Goal: Task Accomplishment & Management: Use online tool/utility

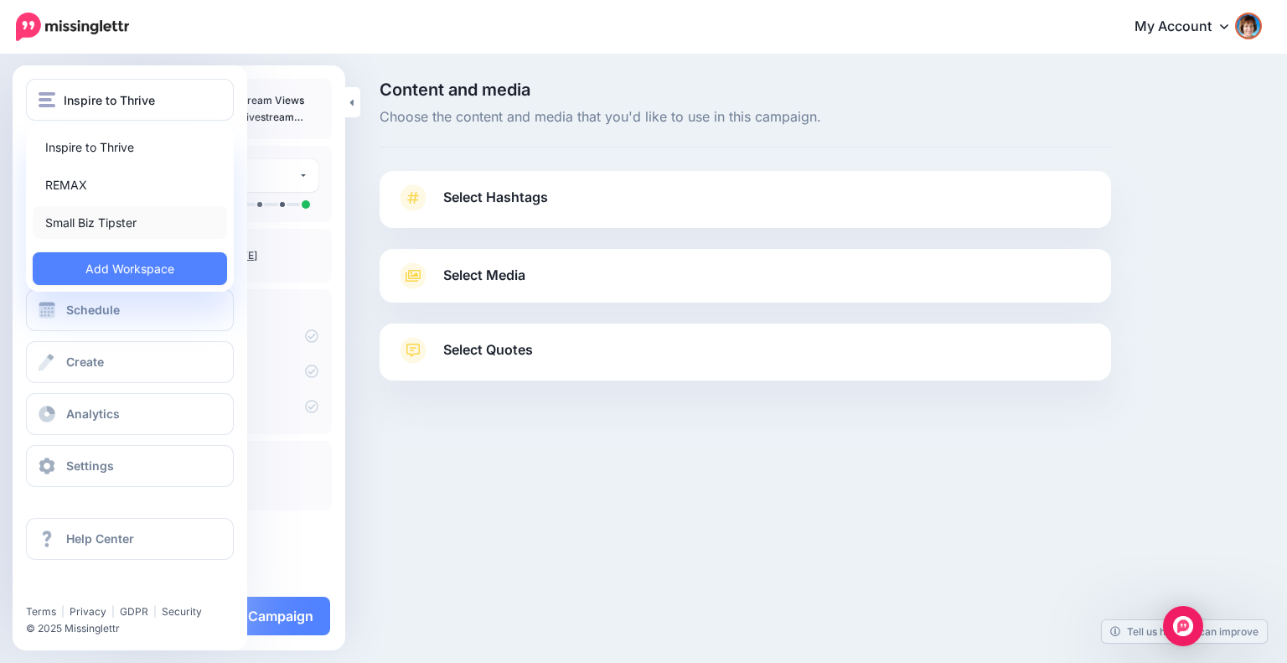
click at [70, 217] on link "Small Biz Tipster" at bounding box center [130, 222] width 194 height 33
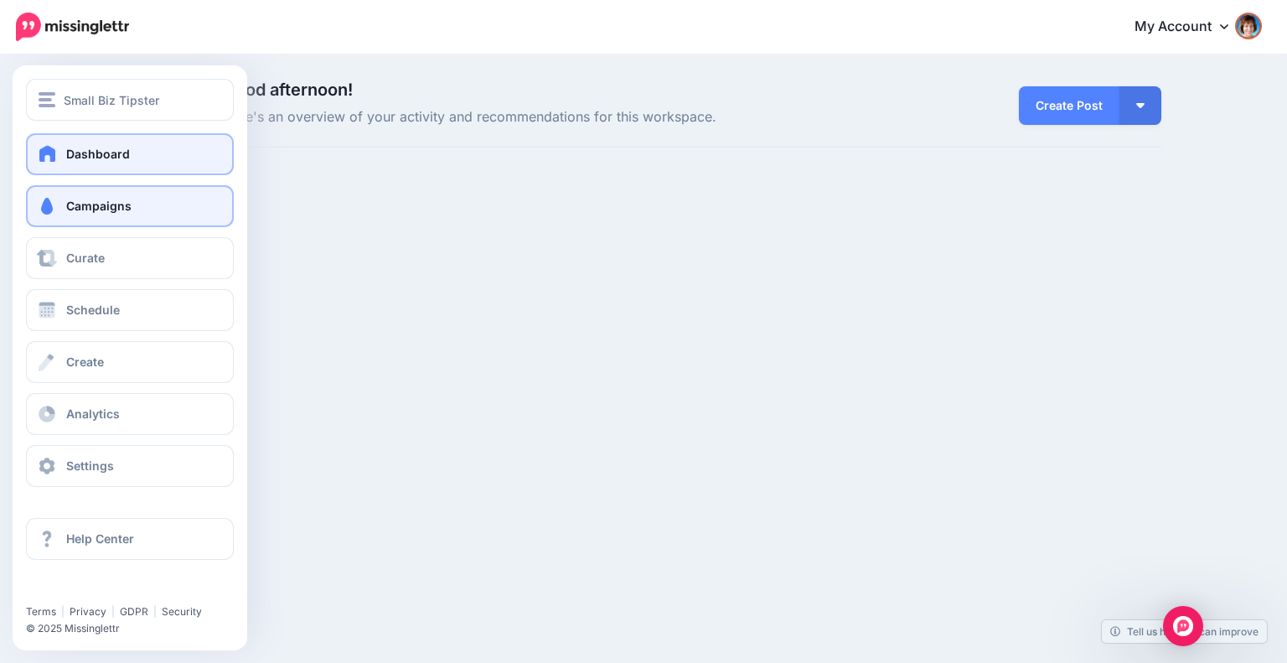
click at [75, 206] on span "Campaigns" at bounding box center [98, 206] width 65 height 14
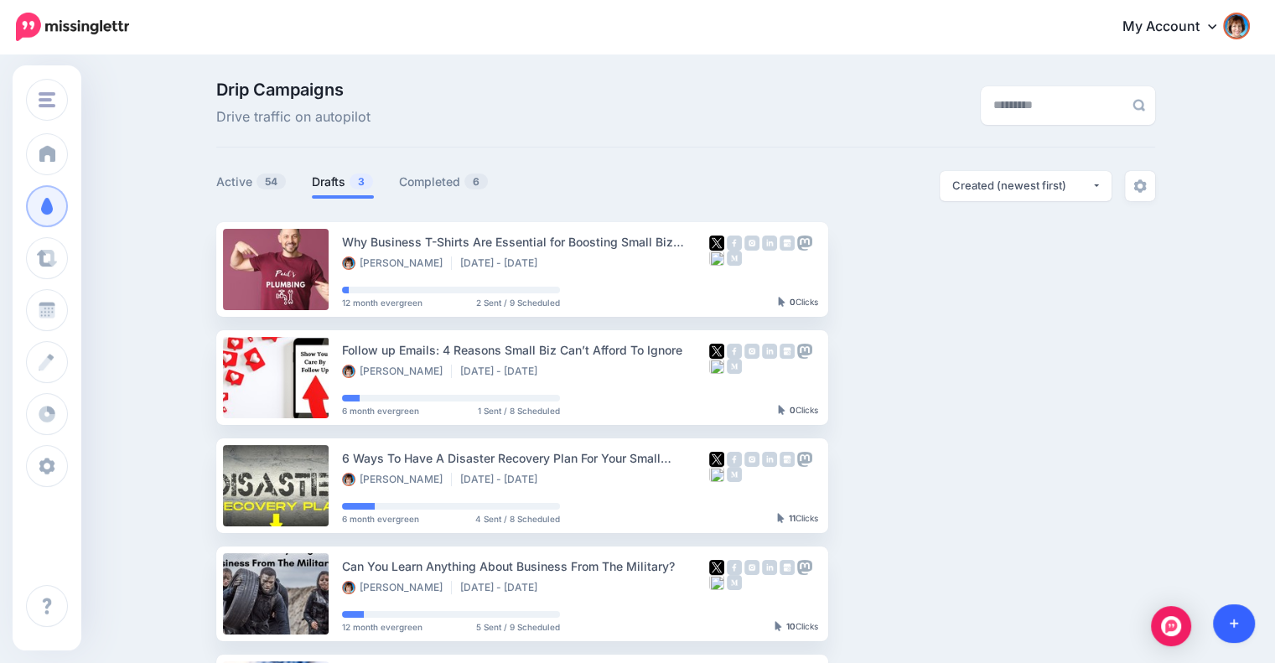
click at [1237, 635] on link at bounding box center [1234, 623] width 43 height 39
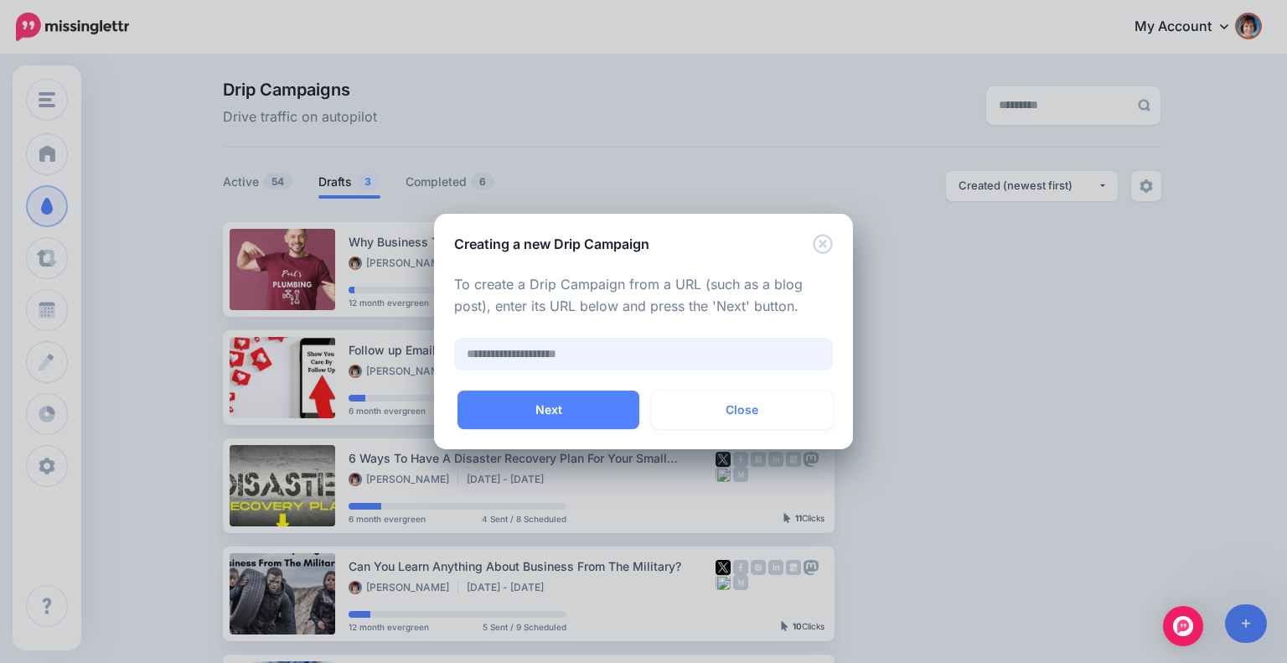
paste input "**********"
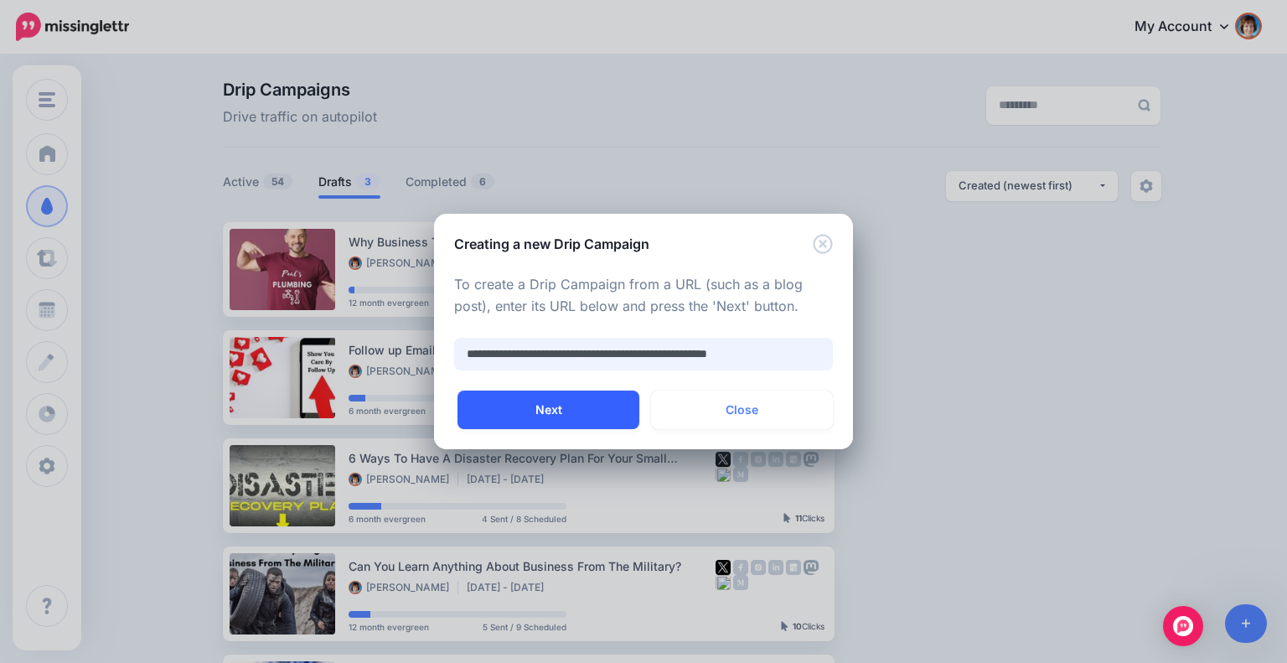
type input "**********"
click at [577, 409] on button "Next" at bounding box center [549, 410] width 182 height 39
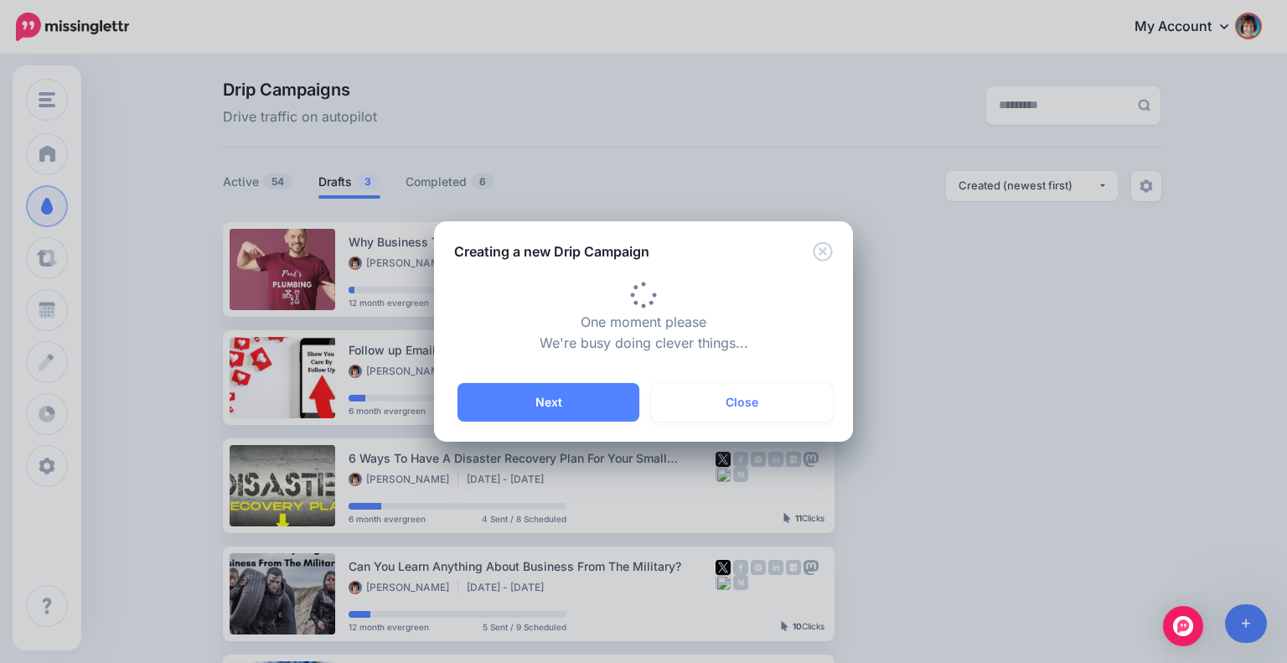
type input "**********"
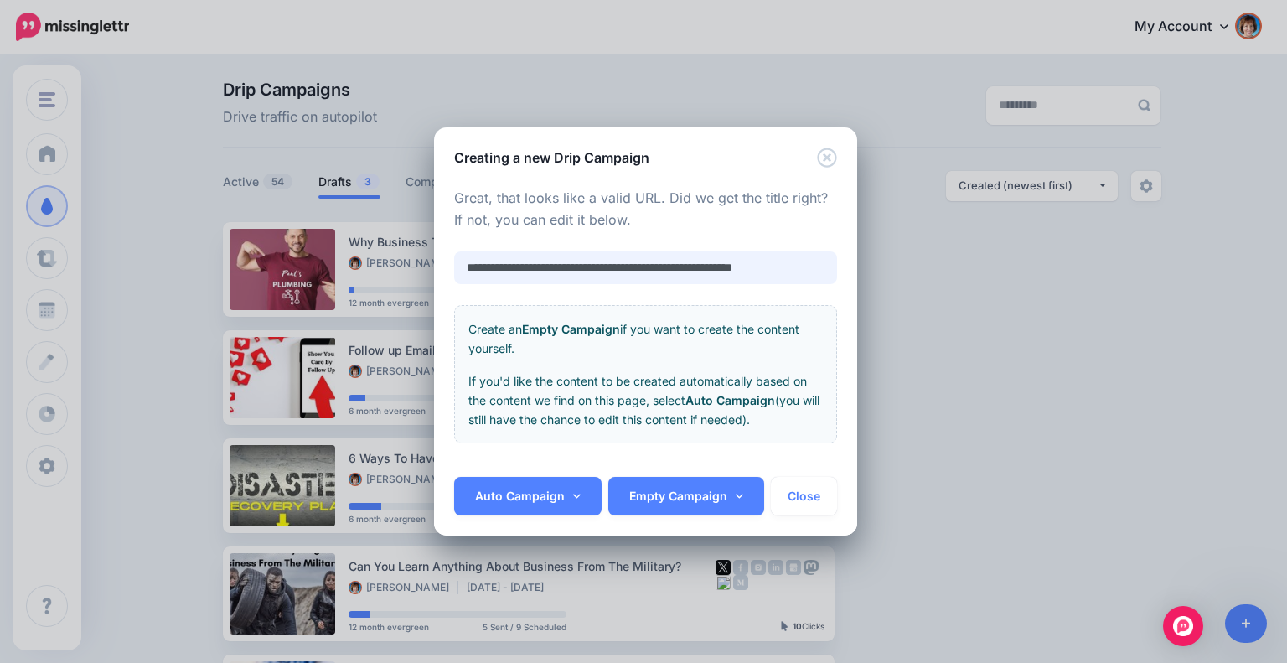
scroll to position [0, 31]
click at [525, 490] on link "Auto Campaign" at bounding box center [527, 496] width 147 height 39
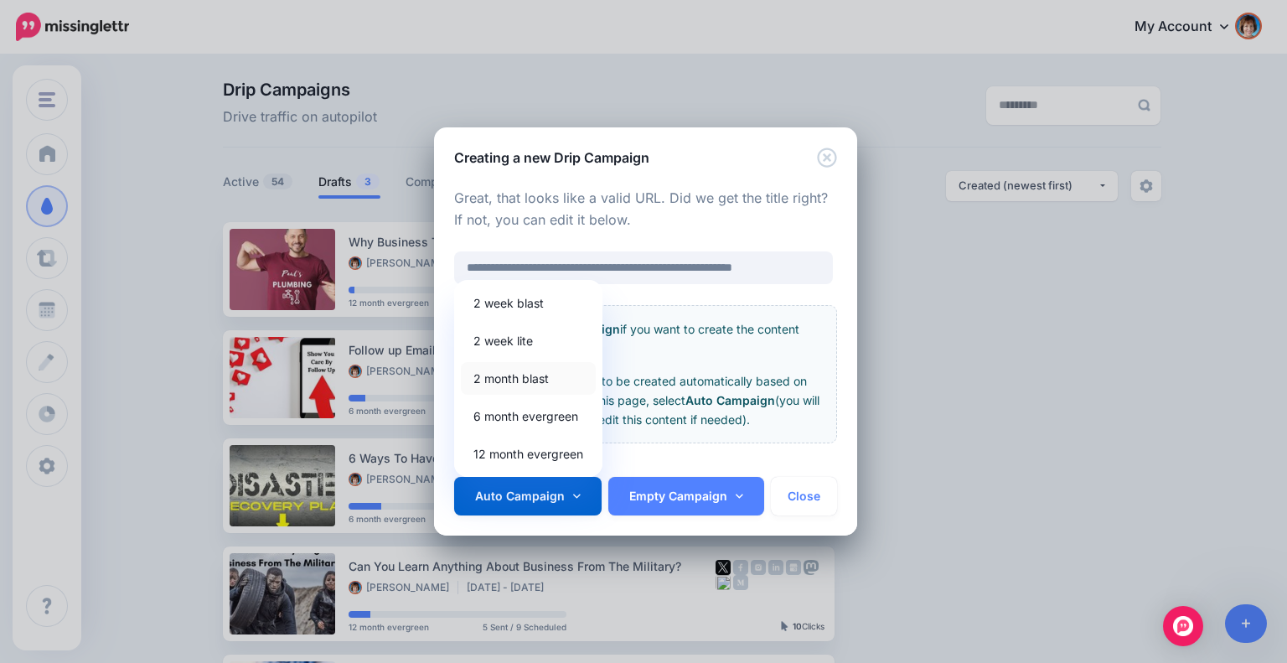
click at [513, 384] on link "2 month blast" at bounding box center [528, 378] width 135 height 33
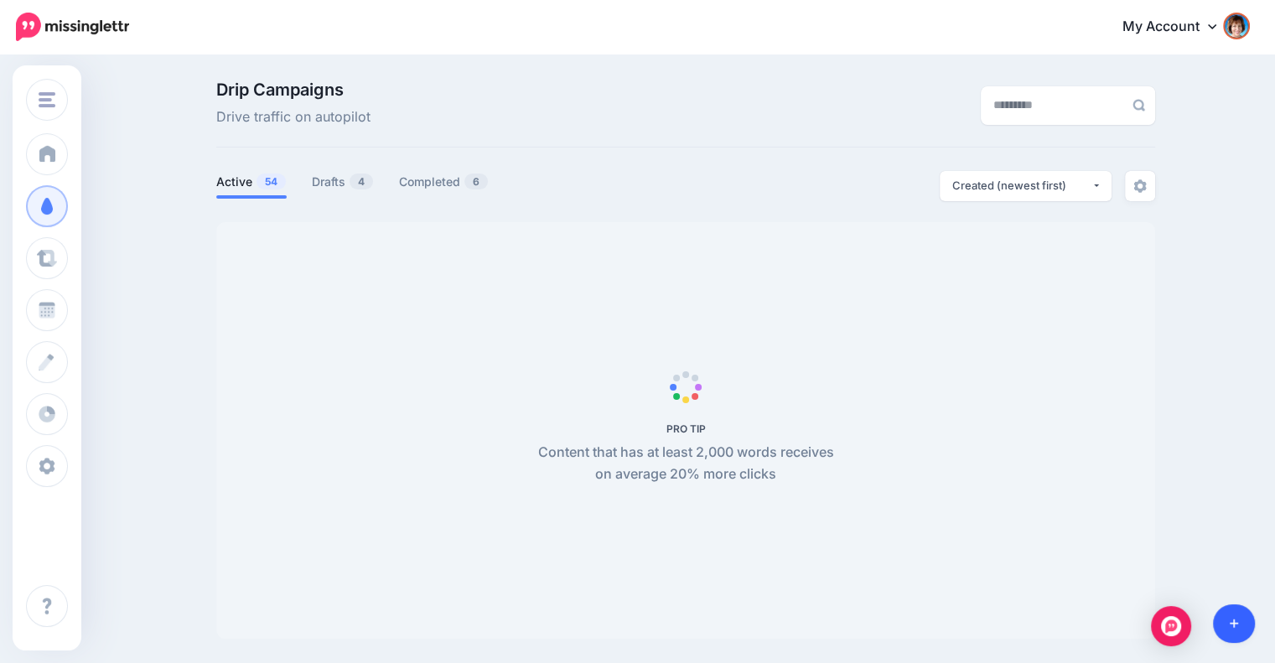
click at [1227, 621] on link at bounding box center [1234, 623] width 43 height 39
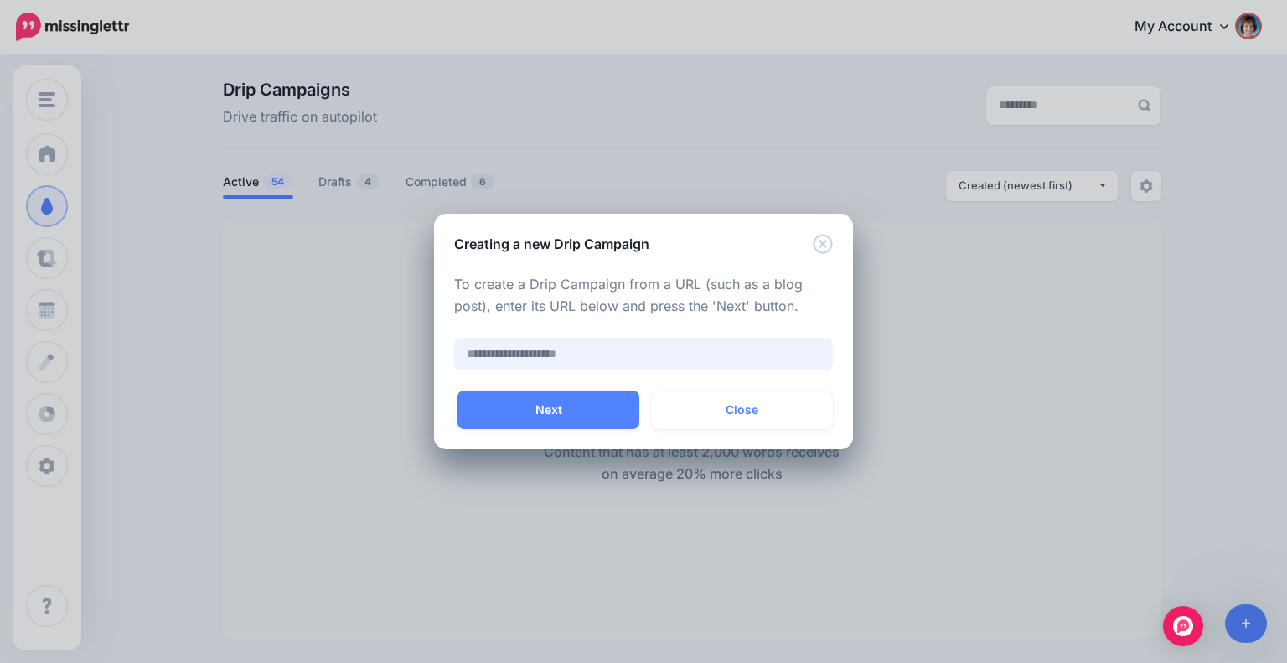
paste input "**********"
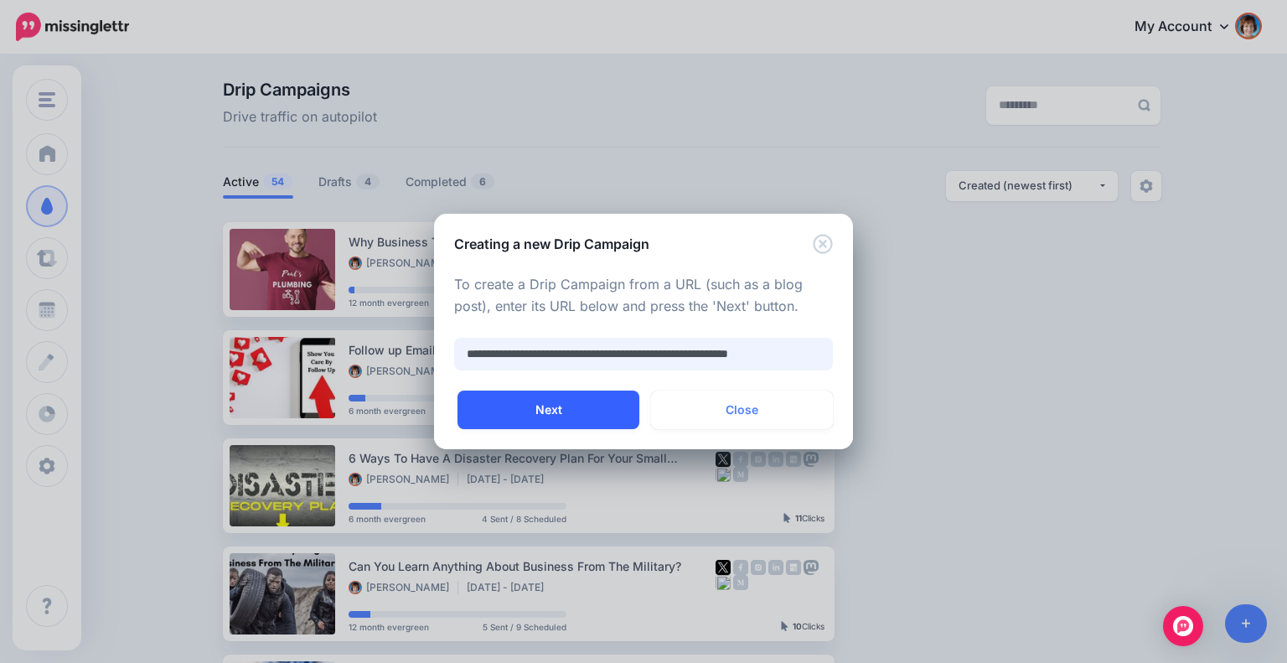
type input "**********"
click at [615, 418] on button "Next" at bounding box center [549, 410] width 182 height 39
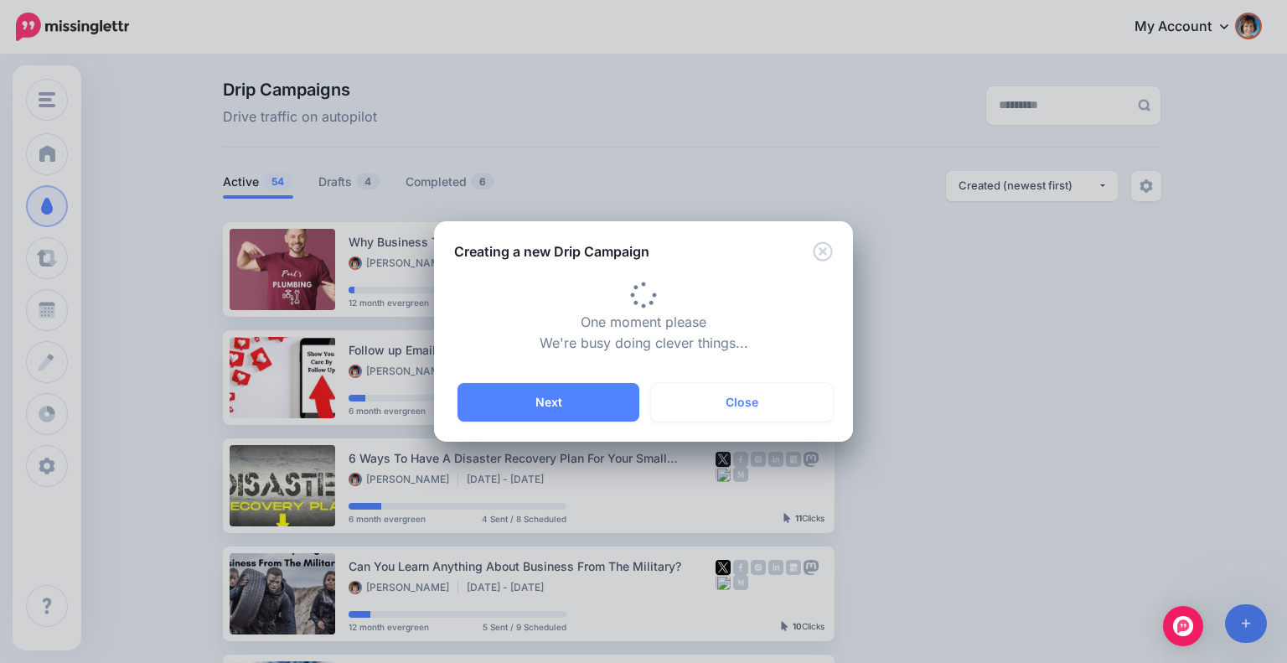
type input "**********"
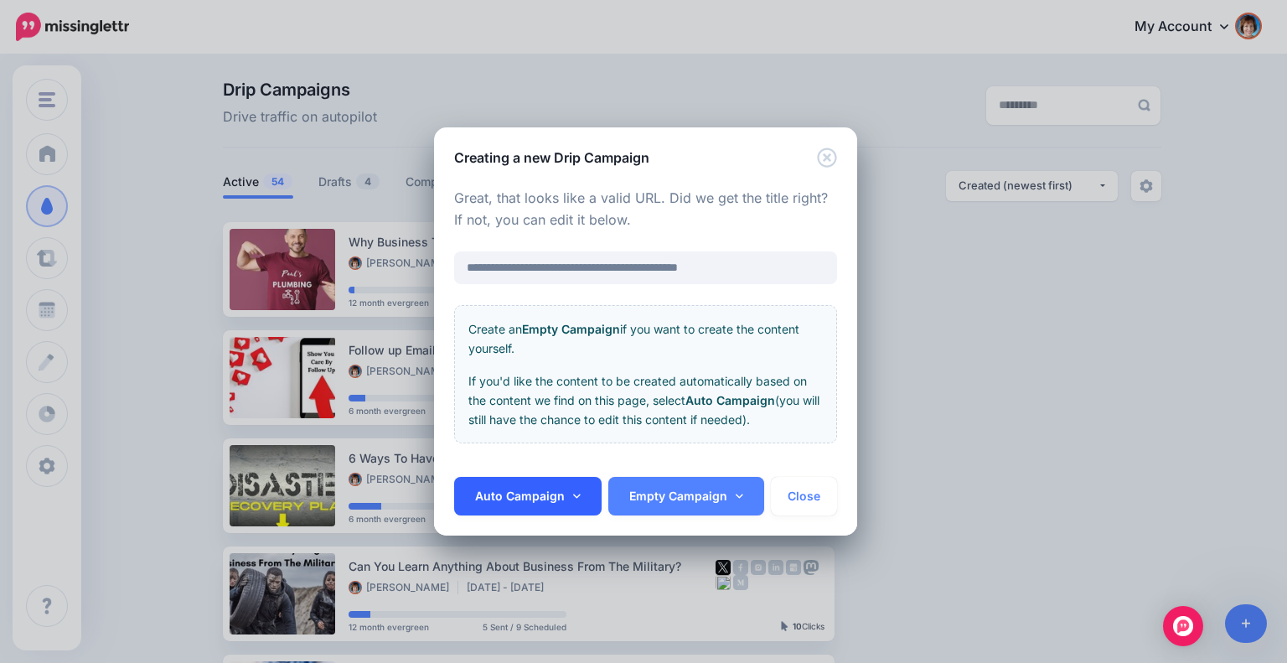
click at [574, 490] on icon at bounding box center [577, 496] width 8 height 12
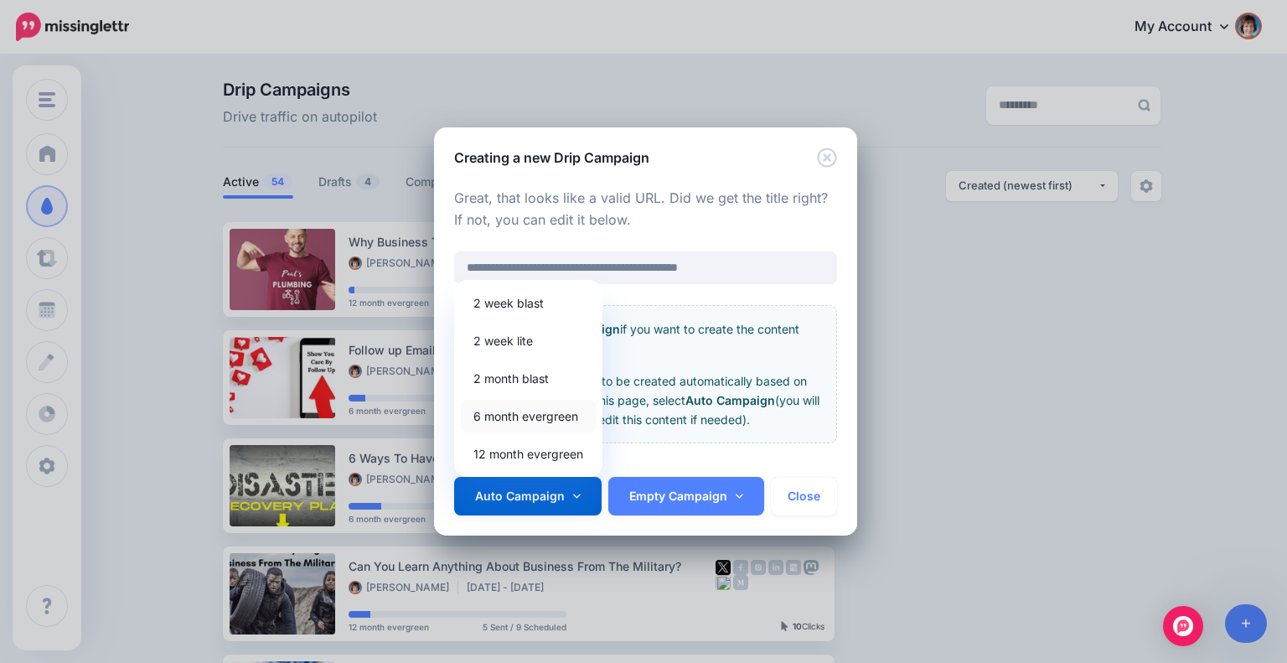
click at [533, 415] on link "6 month evergreen" at bounding box center [528, 416] width 135 height 33
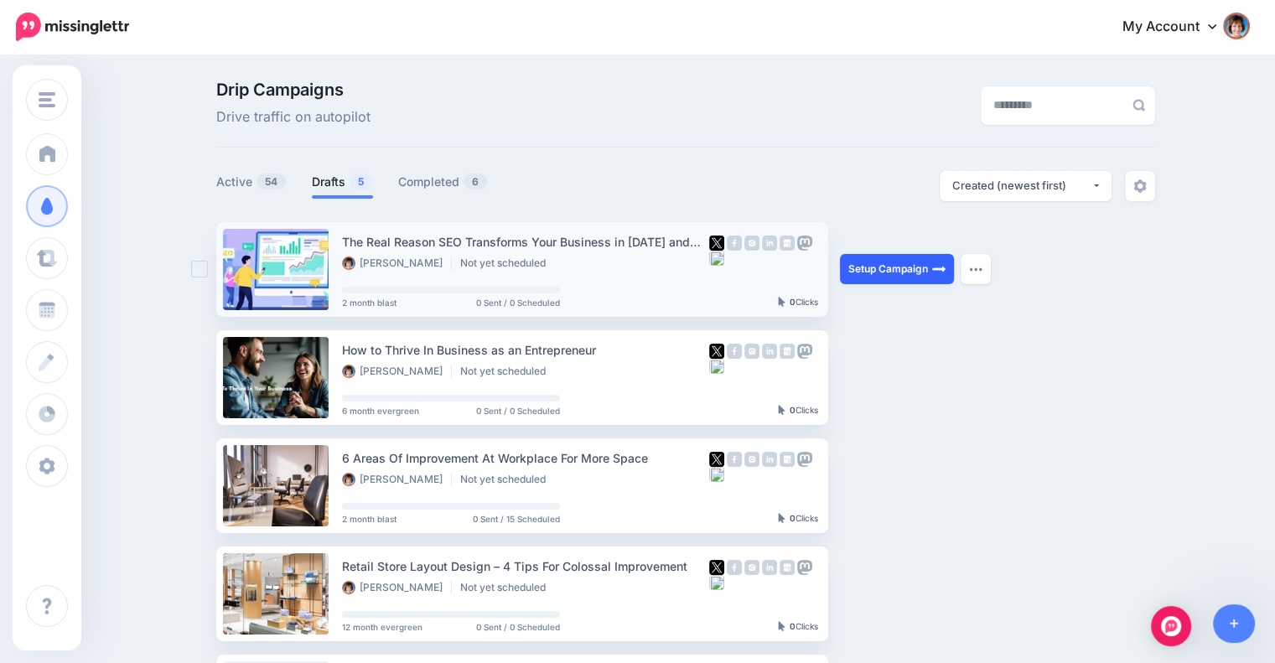
click at [885, 274] on link "Setup Campaign" at bounding box center [897, 269] width 114 height 30
click at [893, 267] on link "Setup Campaign" at bounding box center [897, 269] width 114 height 30
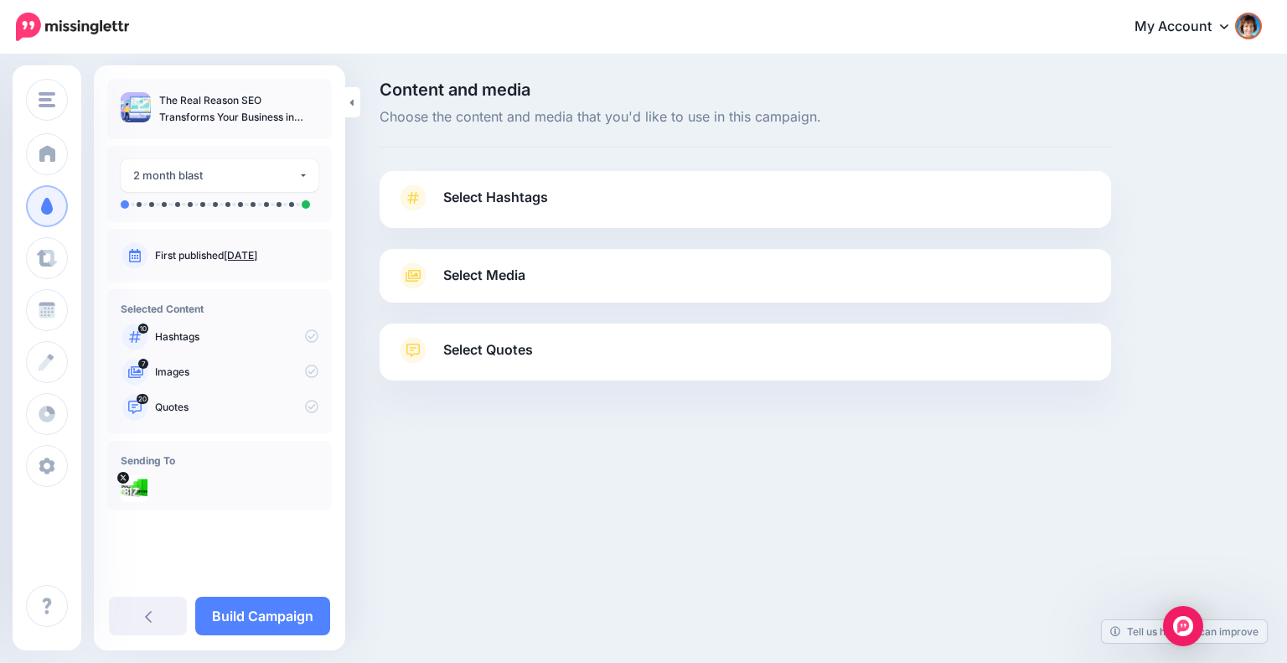
click at [556, 209] on link "Select Hashtags" at bounding box center [745, 206] width 698 height 44
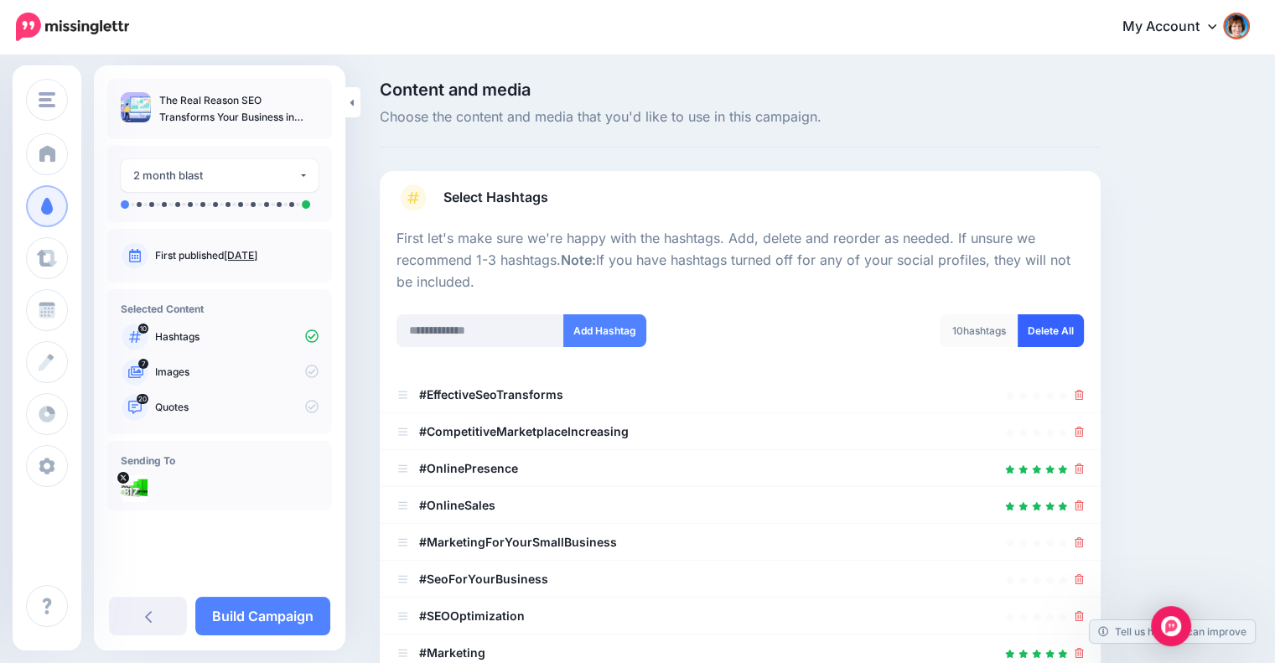
click at [1074, 329] on link "Delete All" at bounding box center [1050, 330] width 66 height 33
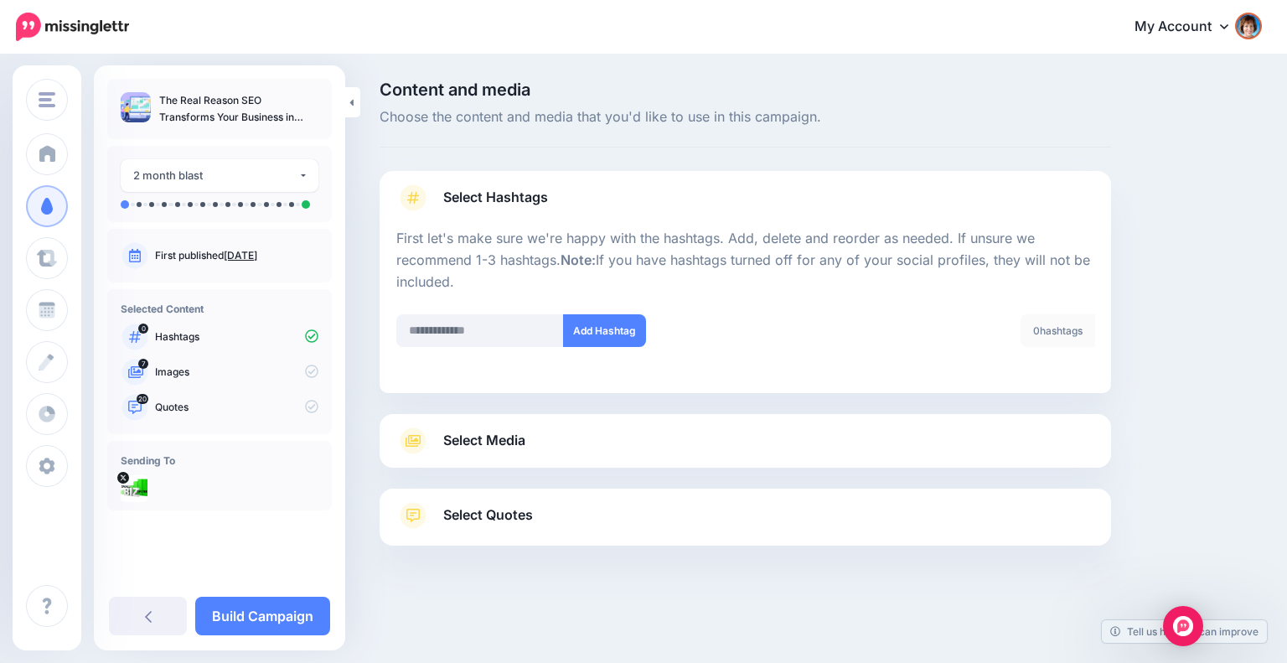
click at [546, 452] on link "Select Media" at bounding box center [745, 440] width 698 height 27
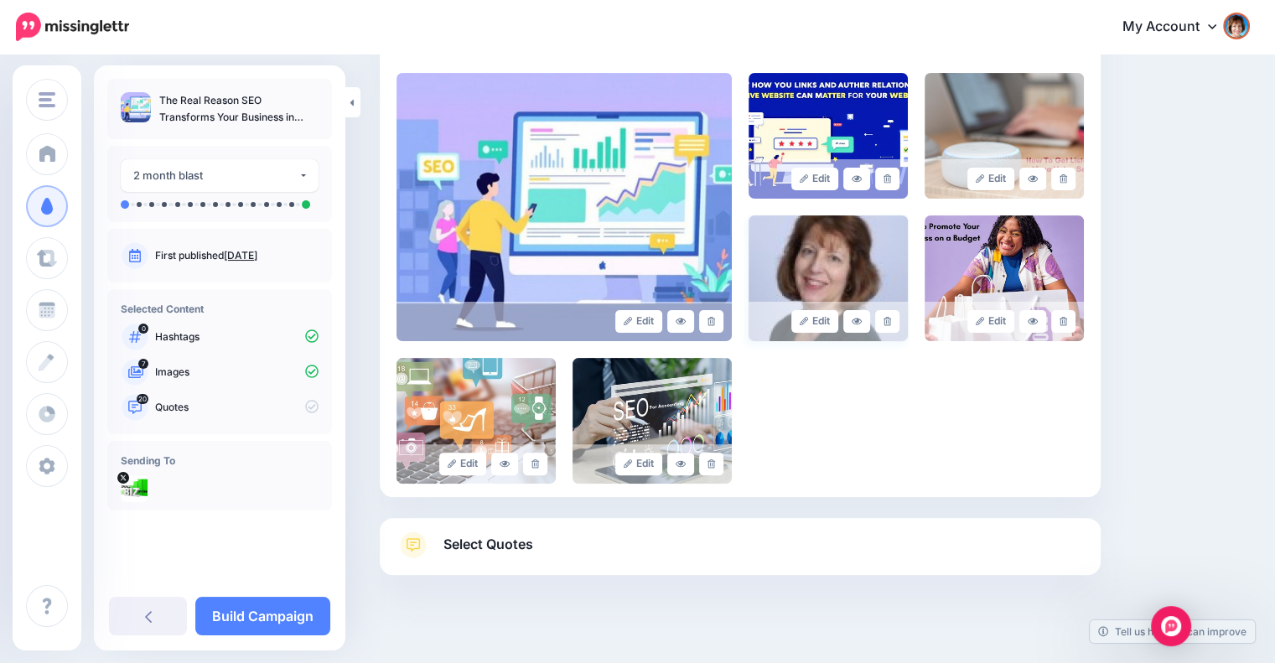
scroll to position [384, 0]
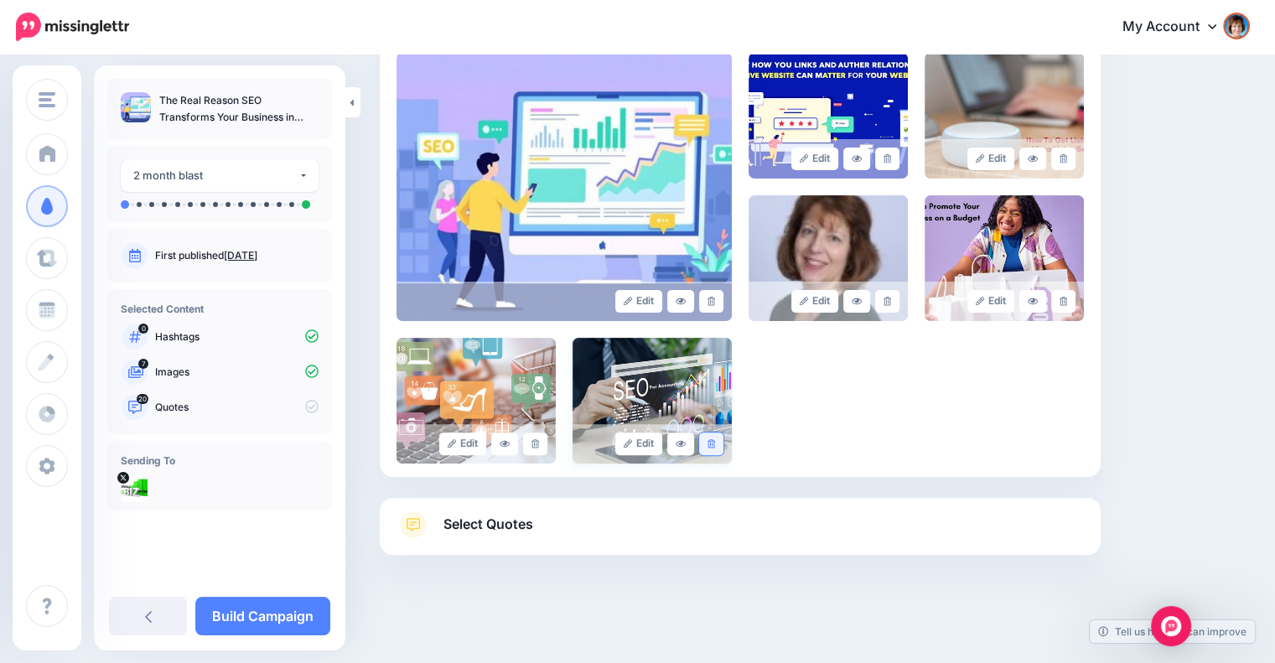
click at [714, 437] on link at bounding box center [711, 443] width 24 height 23
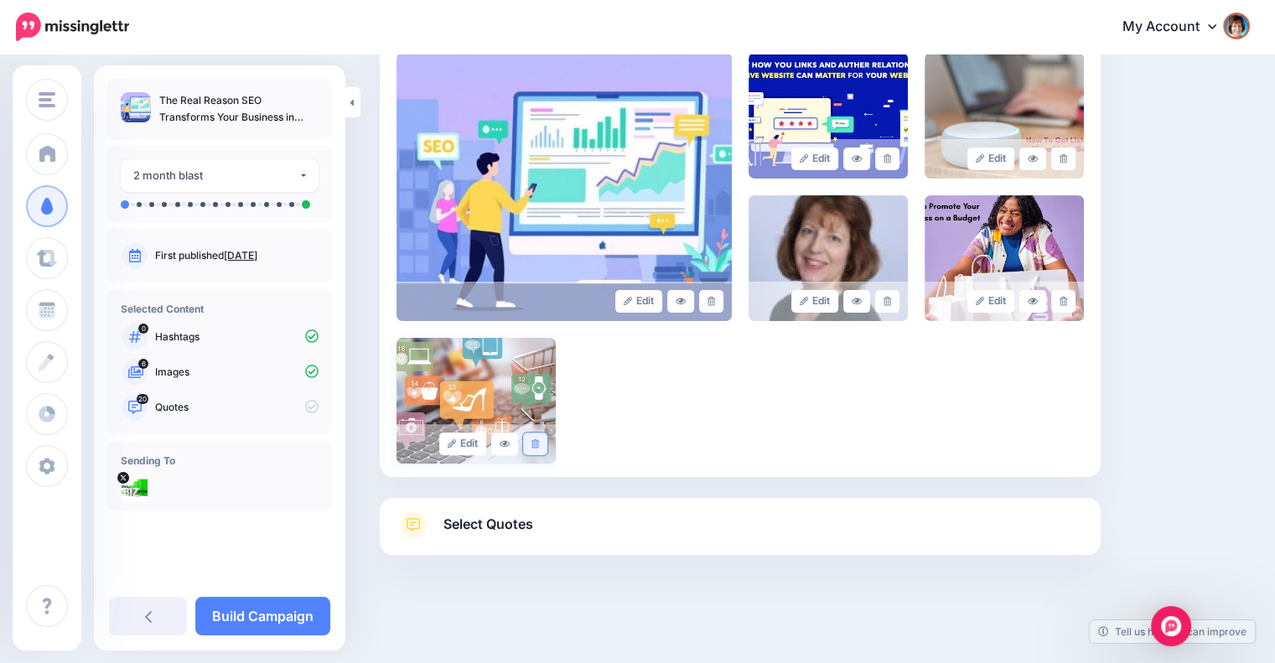
click at [530, 442] on link at bounding box center [535, 443] width 24 height 23
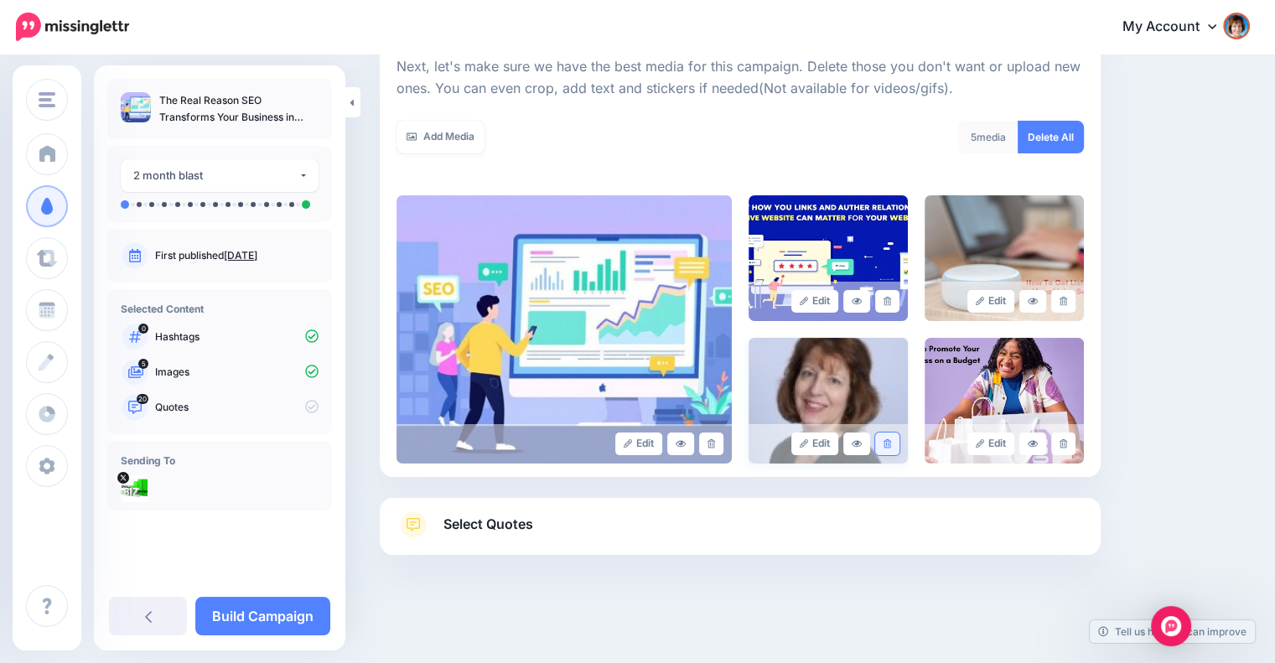
click at [886, 439] on link at bounding box center [887, 443] width 24 height 23
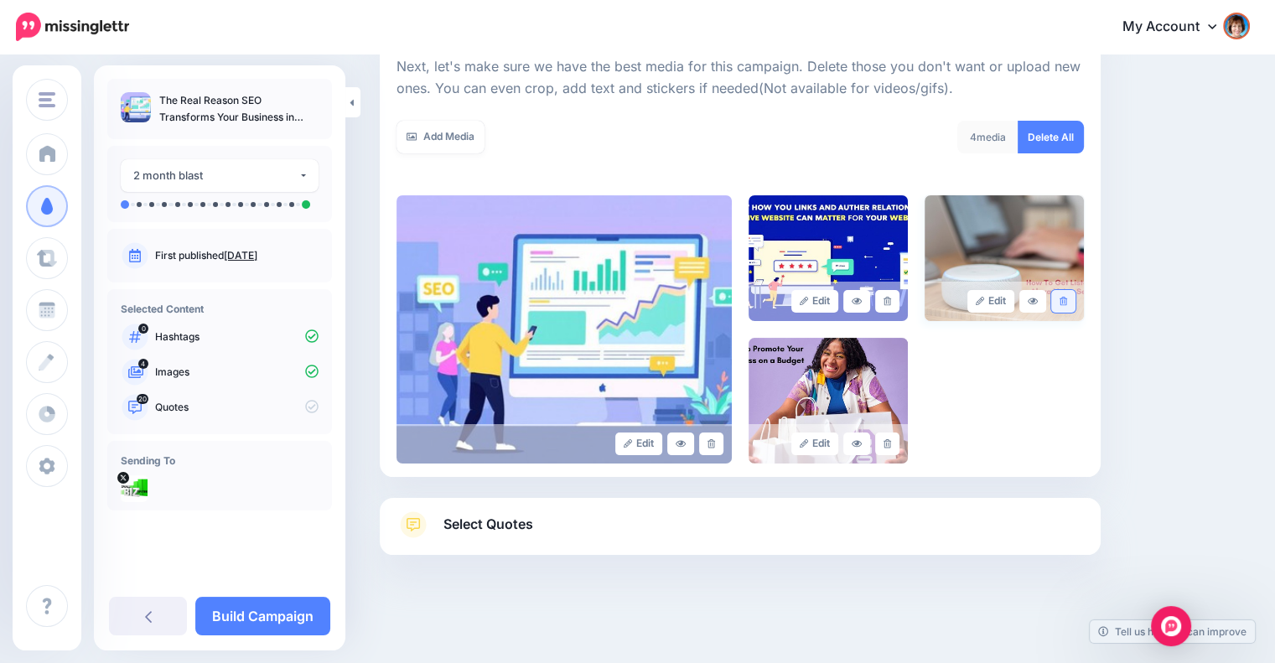
click at [1067, 299] on link at bounding box center [1063, 301] width 24 height 23
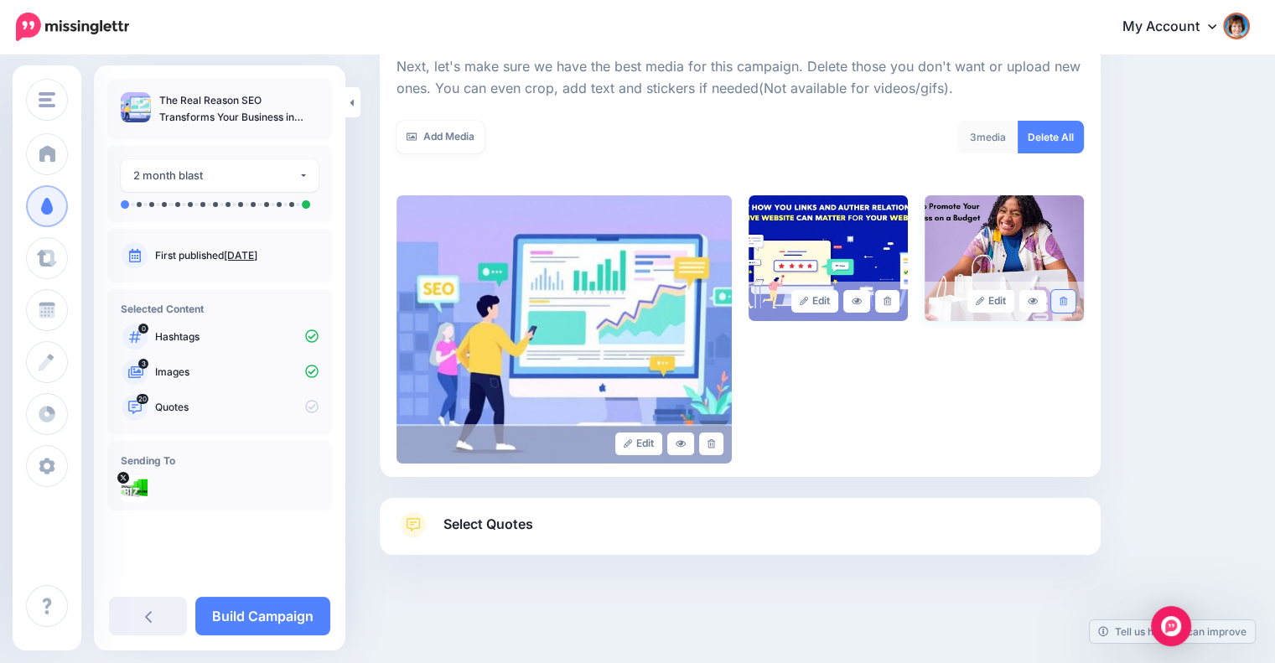
click at [1067, 304] on icon at bounding box center [1063, 301] width 8 height 9
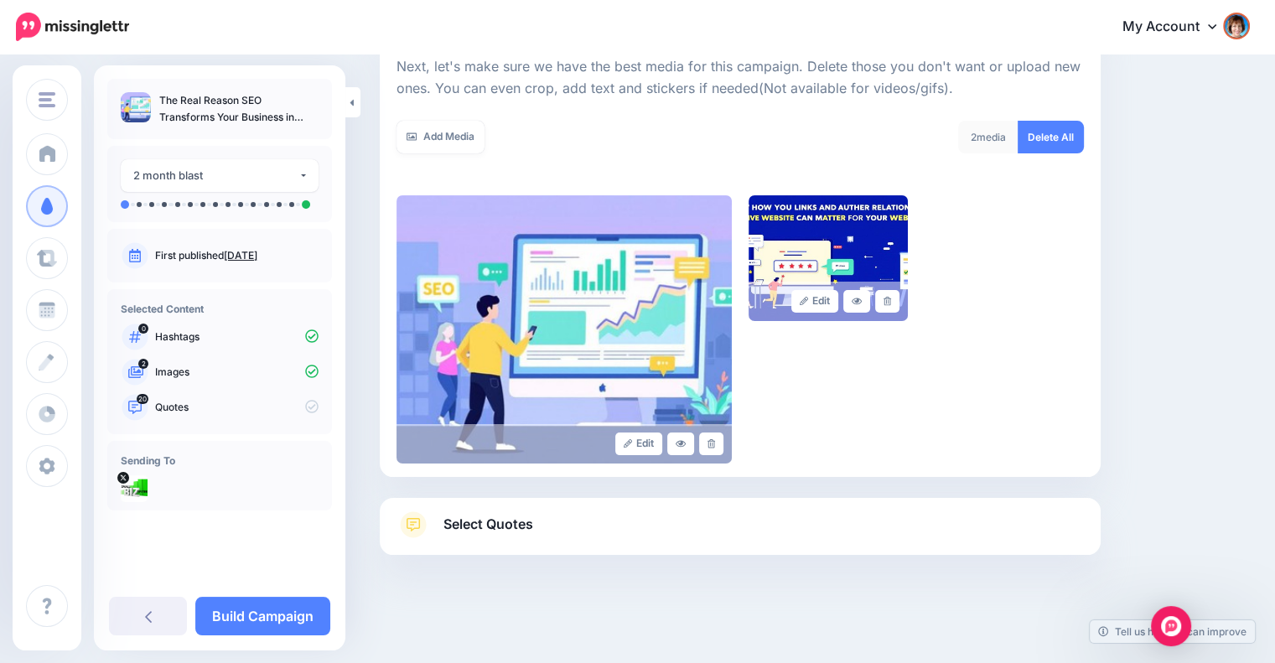
click at [764, 515] on link "Select Quotes" at bounding box center [739, 533] width 687 height 44
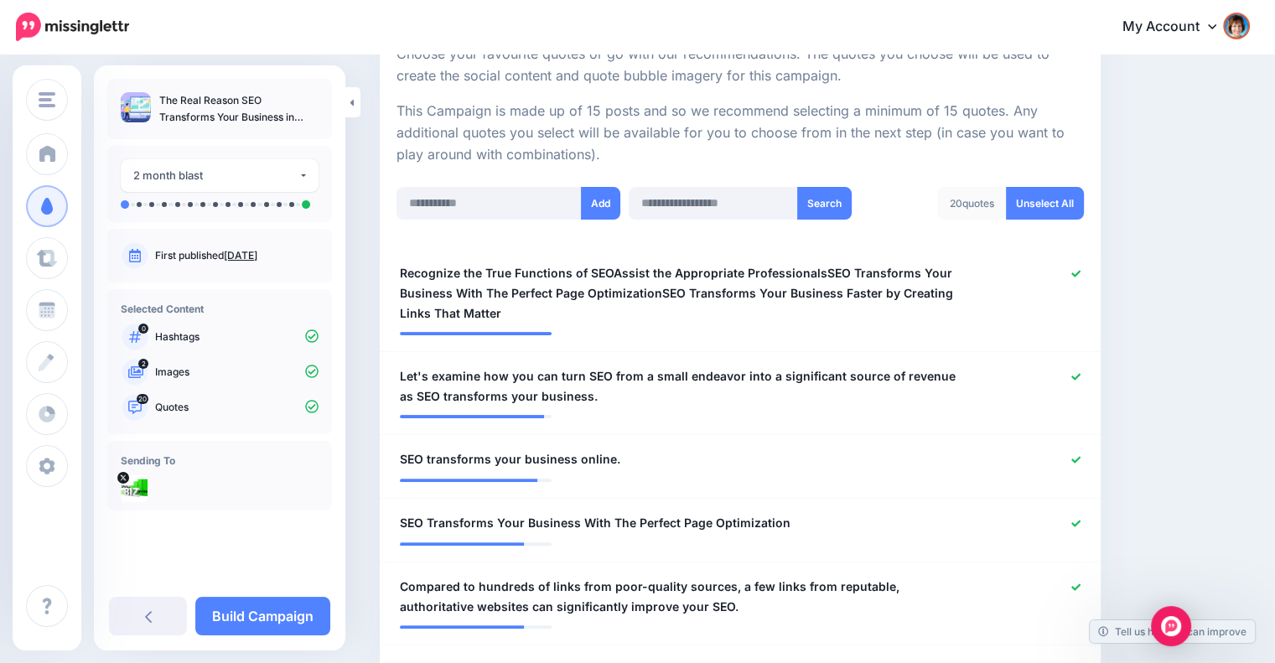
scroll to position [380, 0]
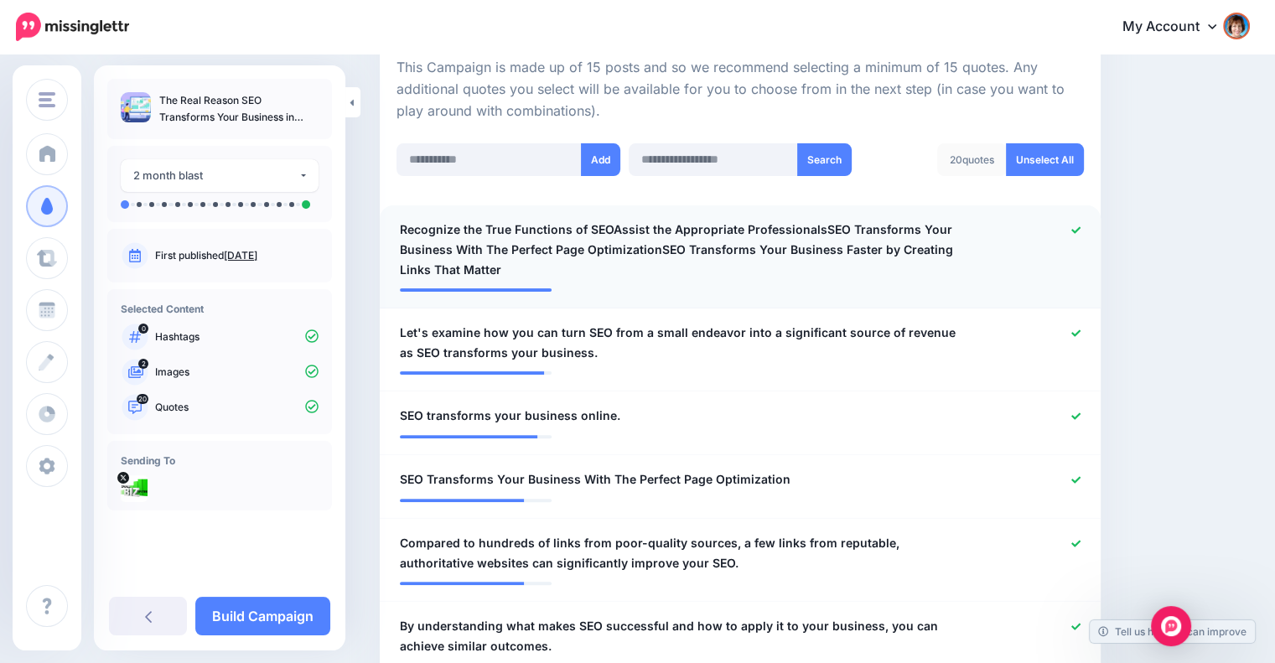
click at [1080, 225] on icon at bounding box center [1075, 229] width 9 height 9
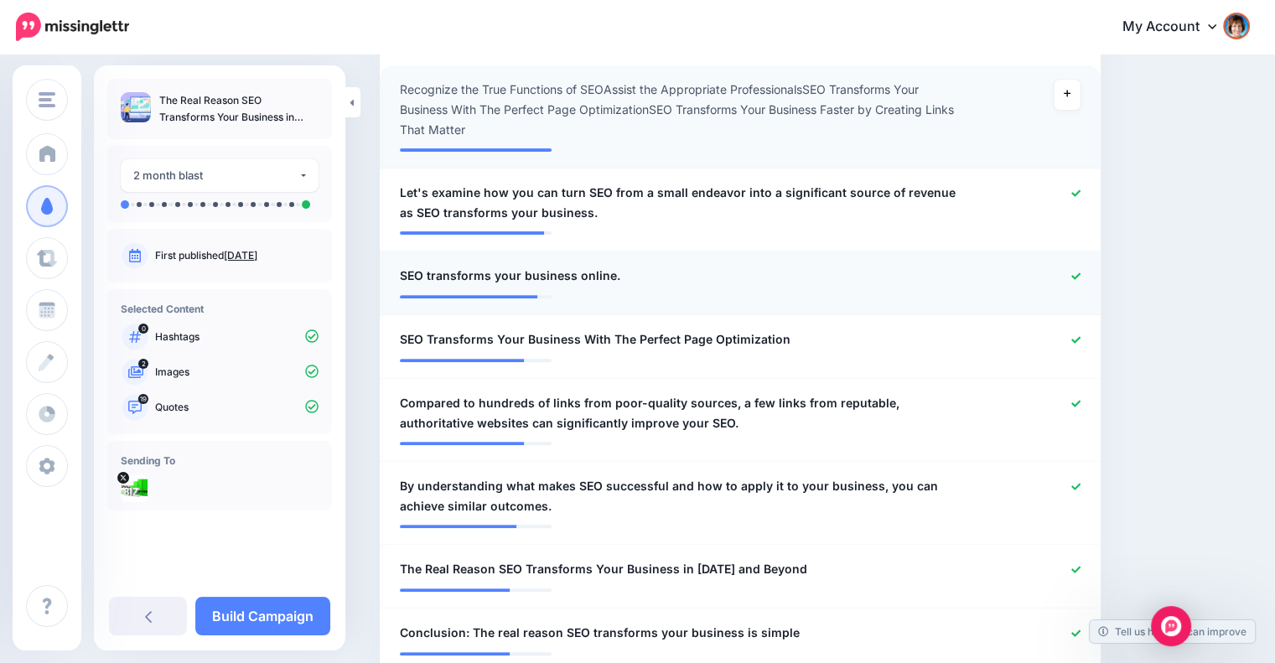
scroll to position [660, 0]
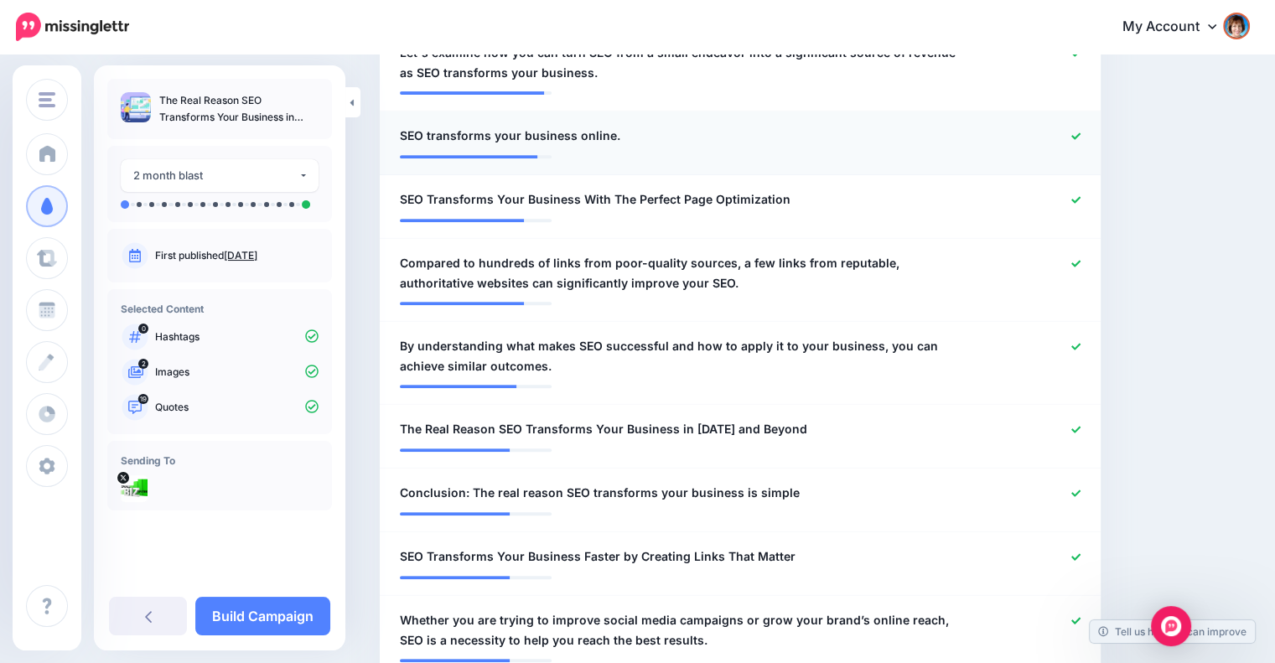
click at [1080, 133] on icon at bounding box center [1075, 136] width 9 height 9
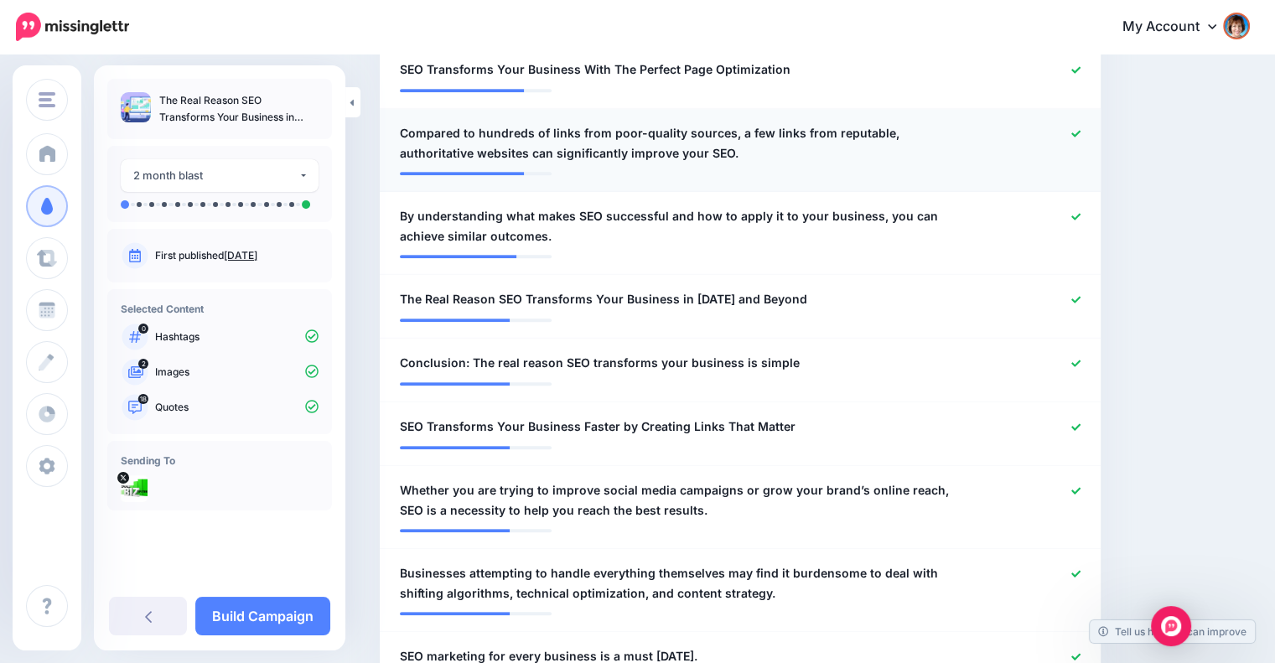
scroll to position [939, 0]
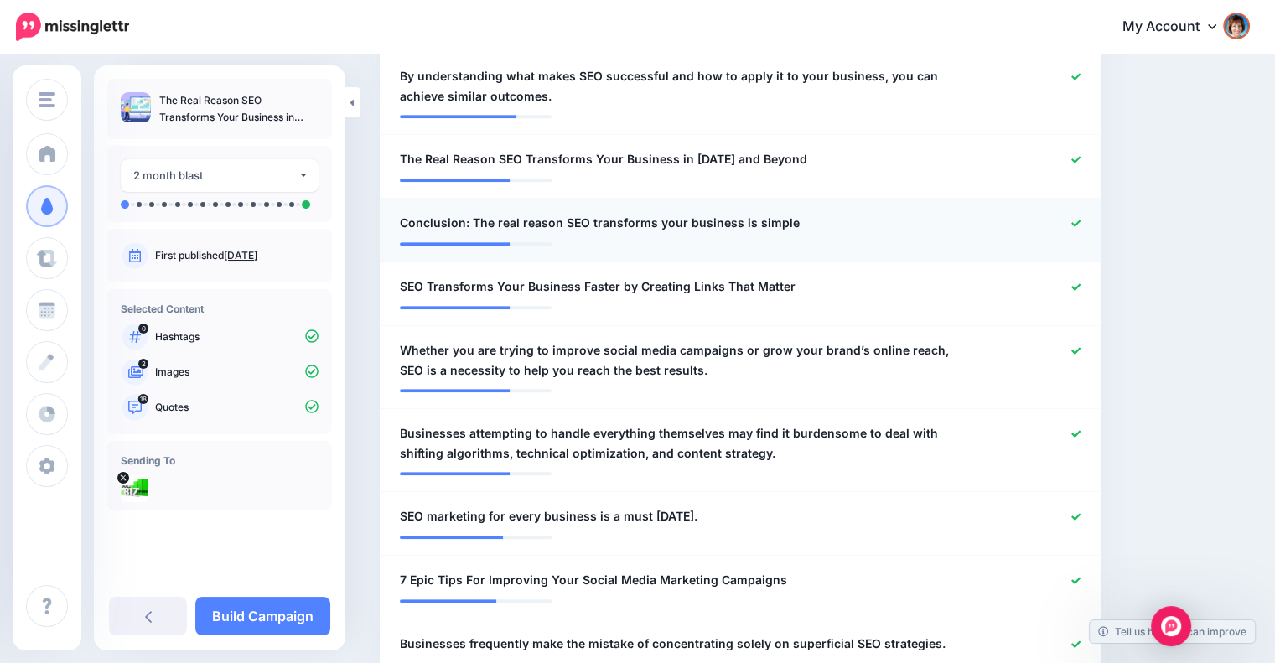
click at [1080, 221] on icon at bounding box center [1075, 223] width 9 height 7
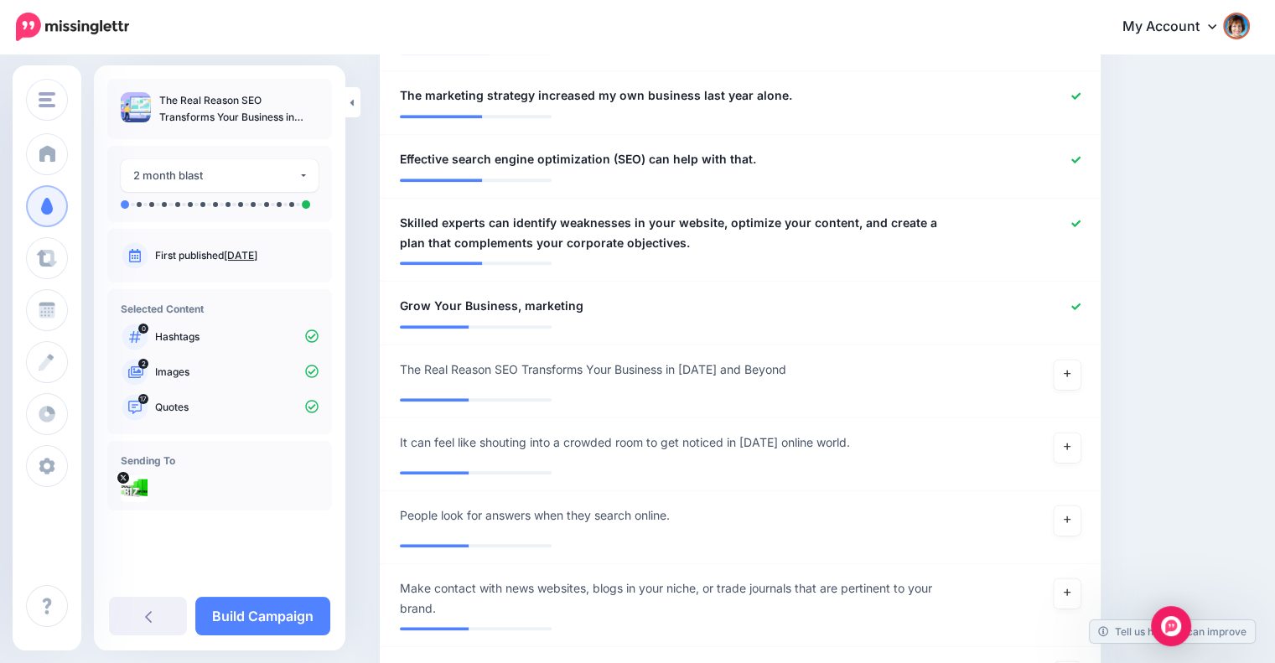
scroll to position [1778, 0]
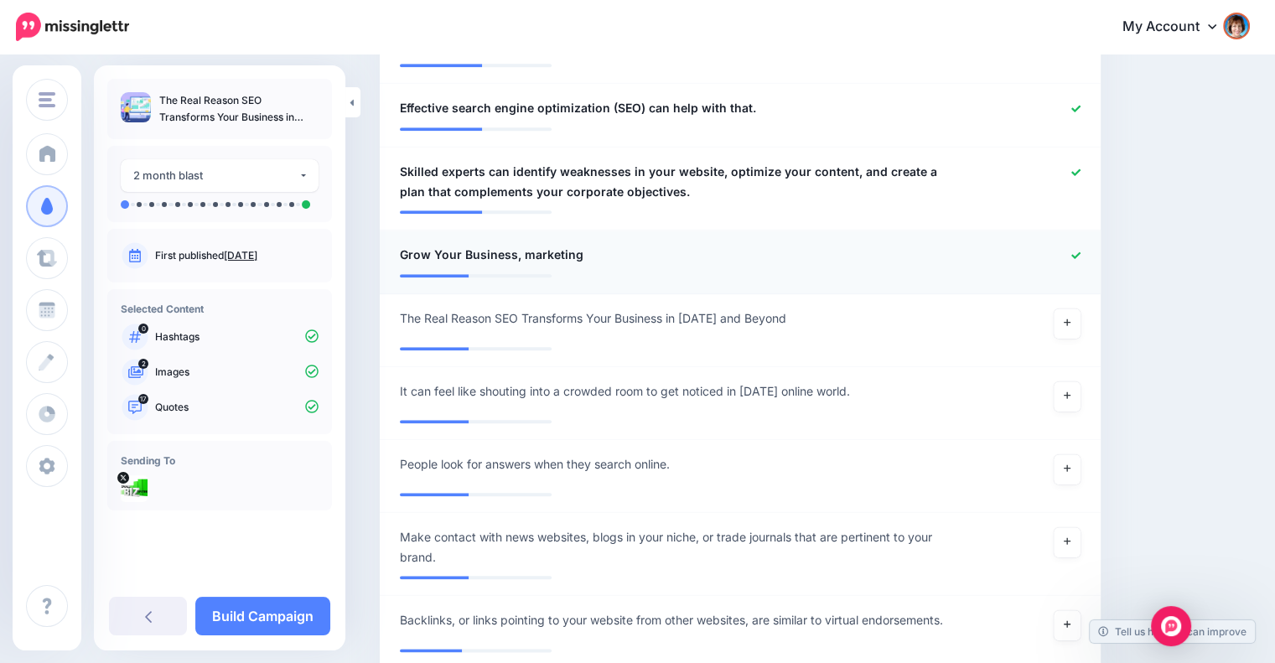
click at [1080, 254] on icon at bounding box center [1075, 254] width 9 height 7
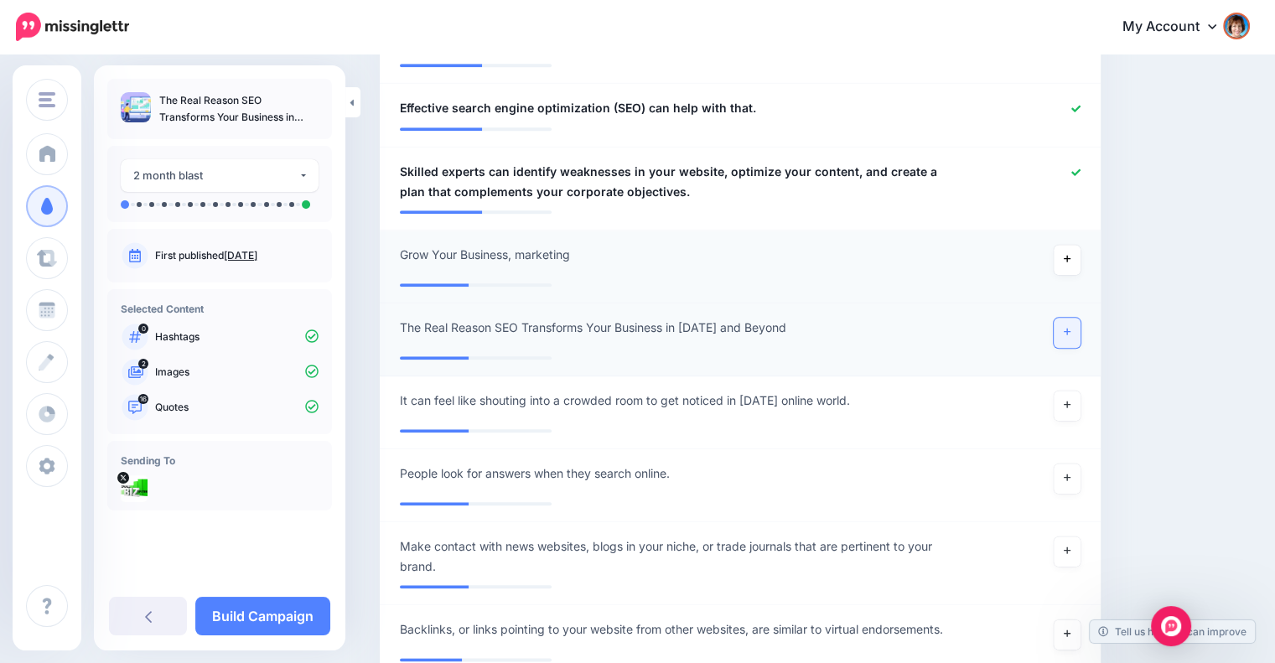
click at [1080, 329] on link at bounding box center [1066, 333] width 27 height 30
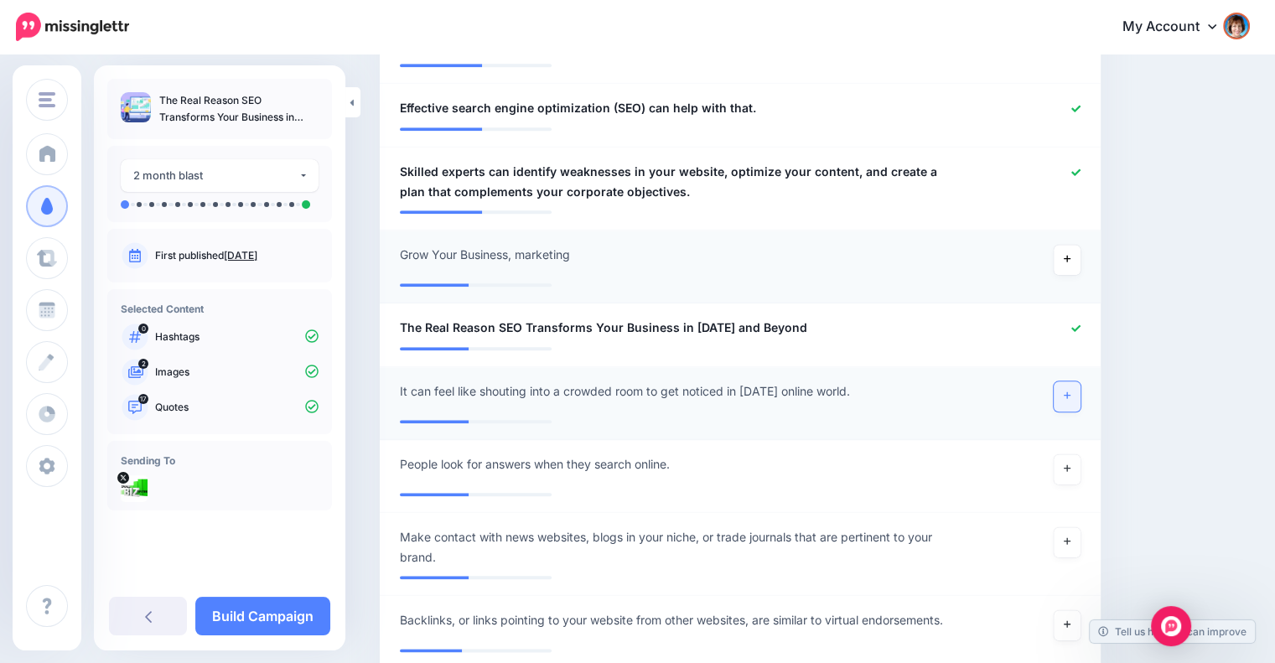
click at [1069, 398] on link at bounding box center [1066, 396] width 27 height 30
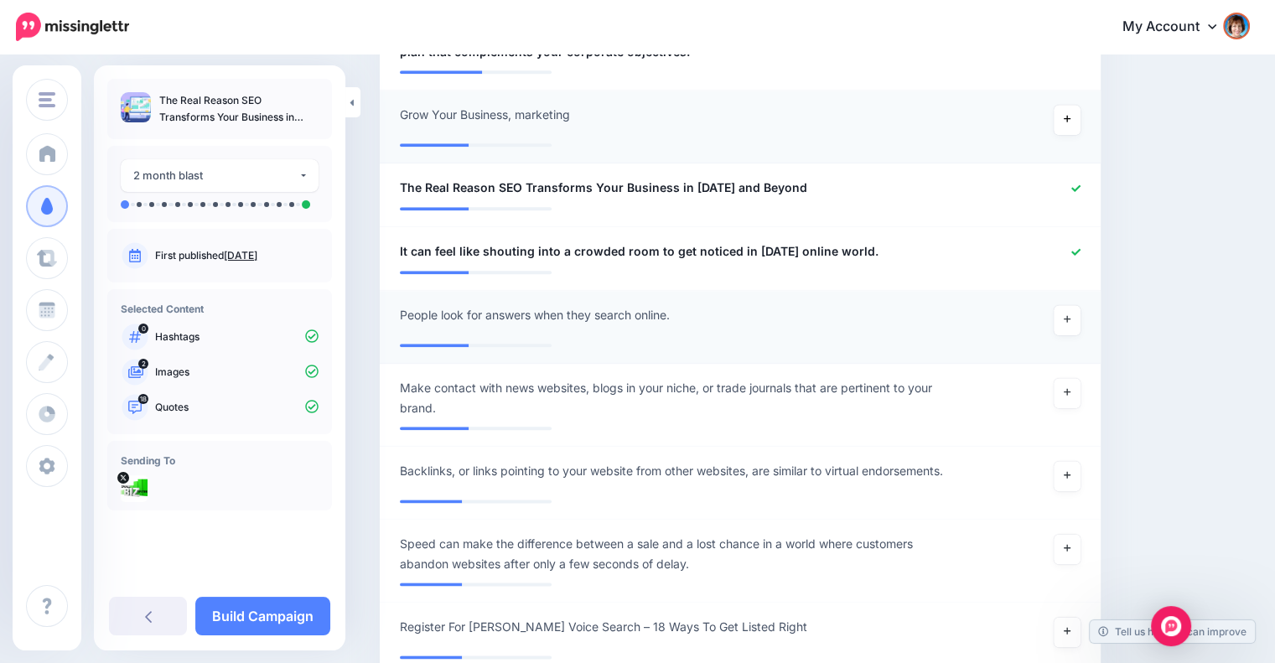
scroll to position [2057, 0]
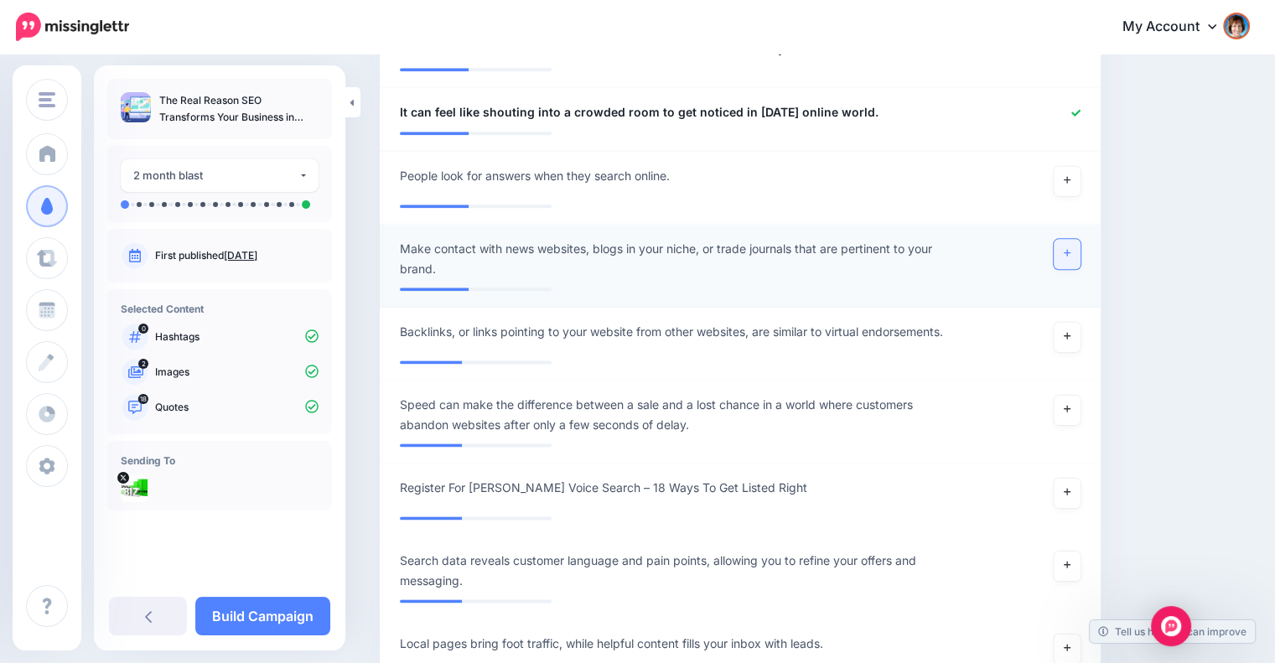
click at [1070, 252] on icon at bounding box center [1066, 252] width 7 height 9
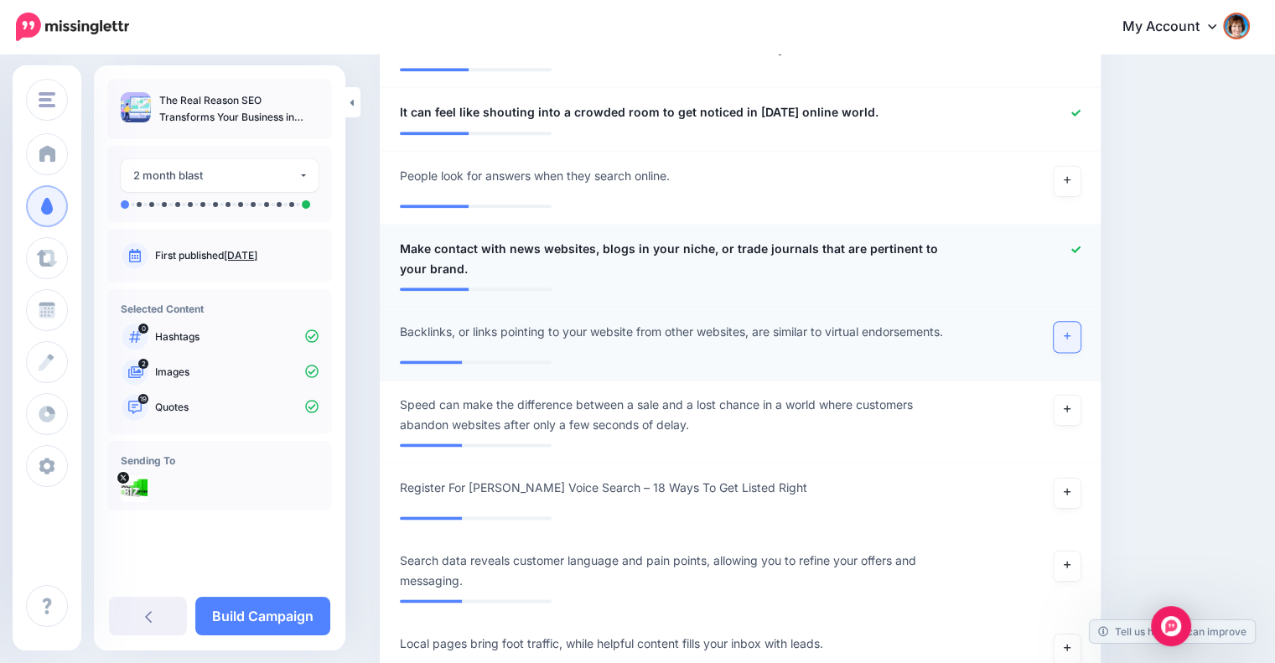
click at [1072, 329] on link at bounding box center [1066, 337] width 27 height 30
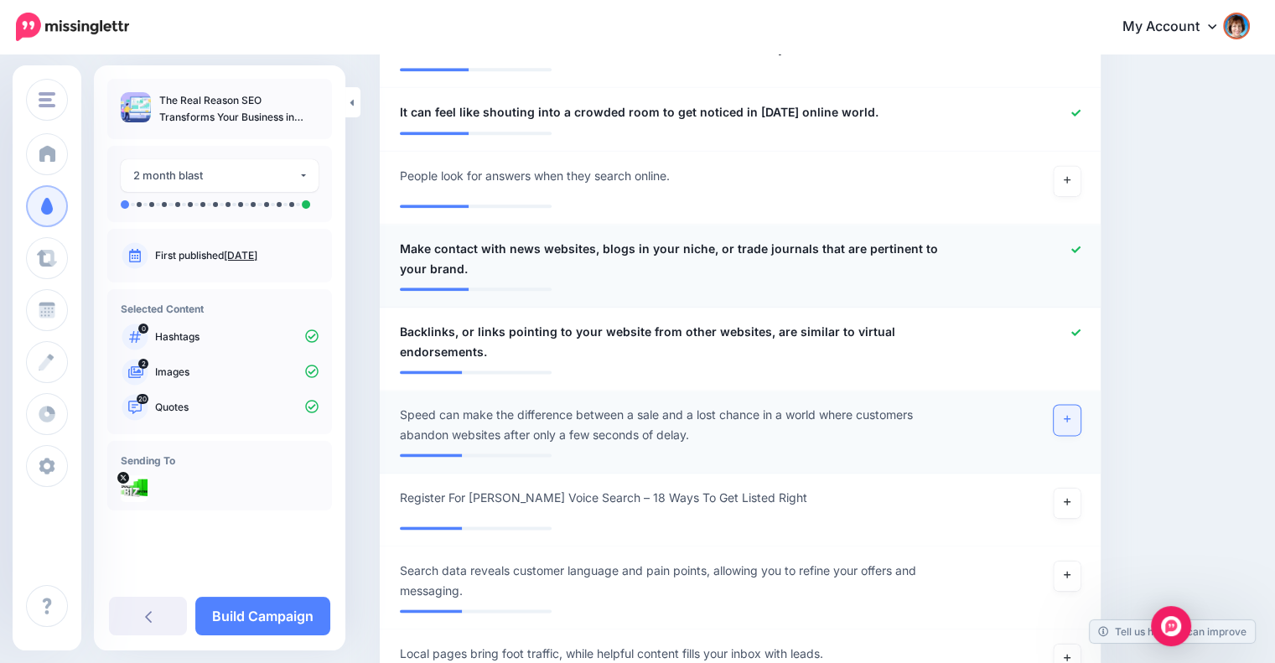
click at [1070, 416] on icon at bounding box center [1066, 419] width 7 height 7
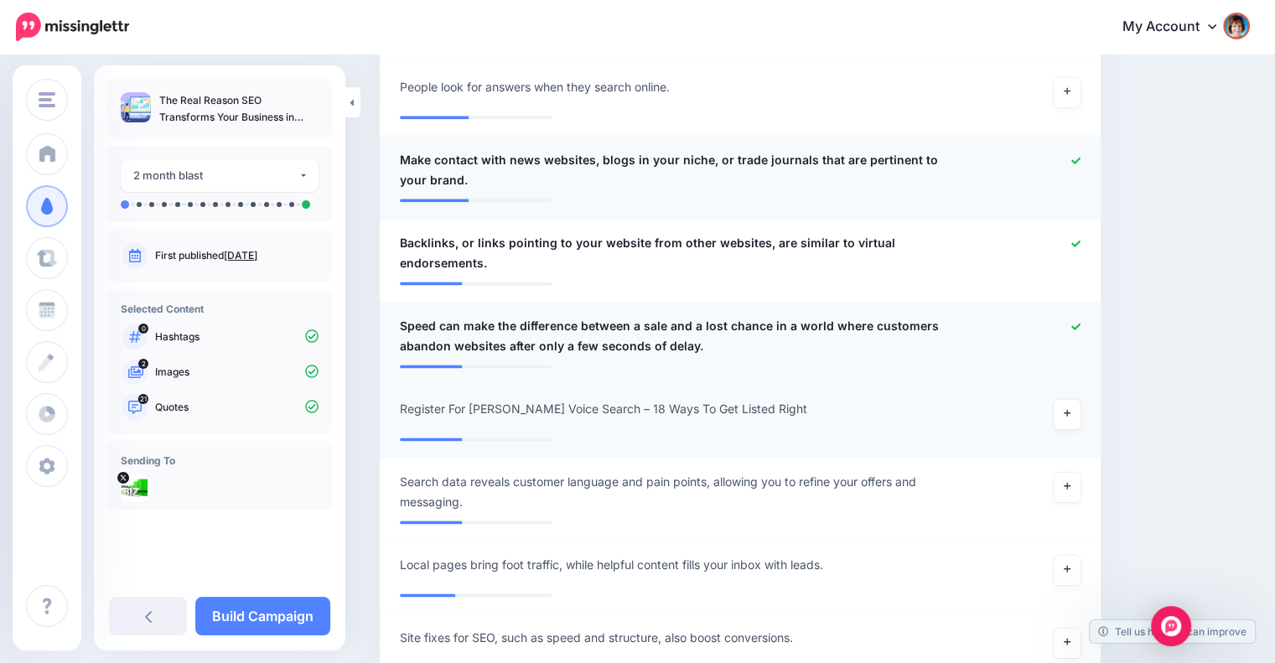
scroll to position [2197, 0]
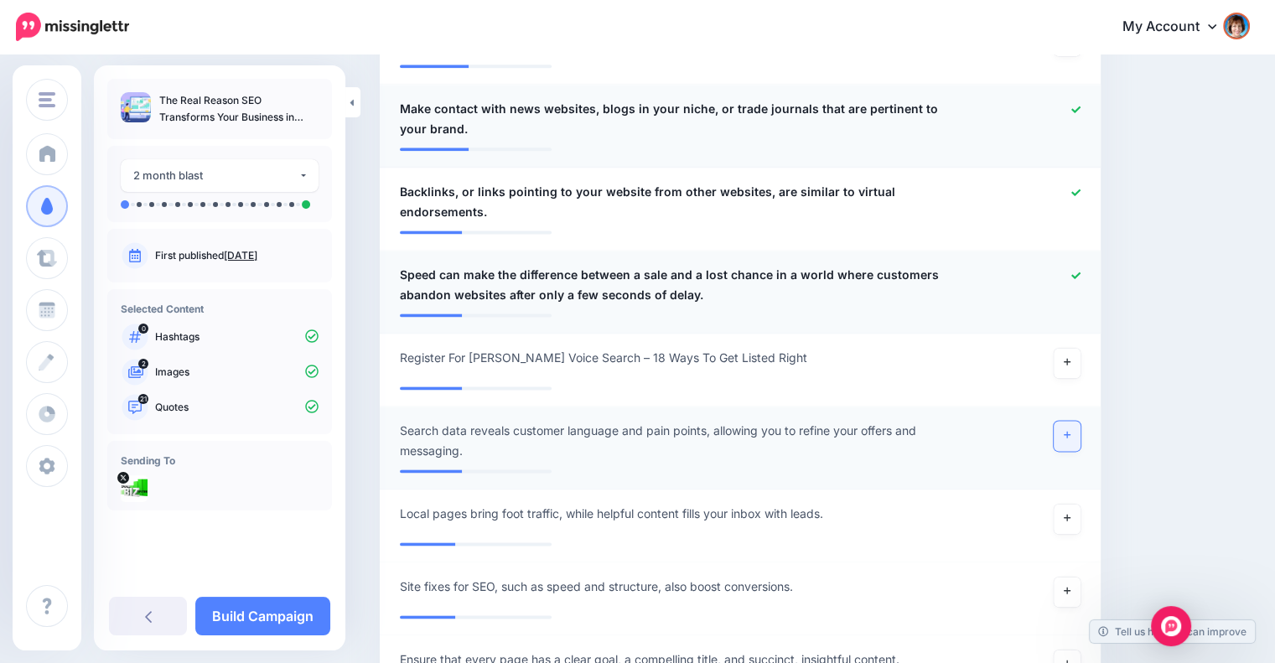
click at [1071, 421] on link at bounding box center [1066, 436] width 27 height 30
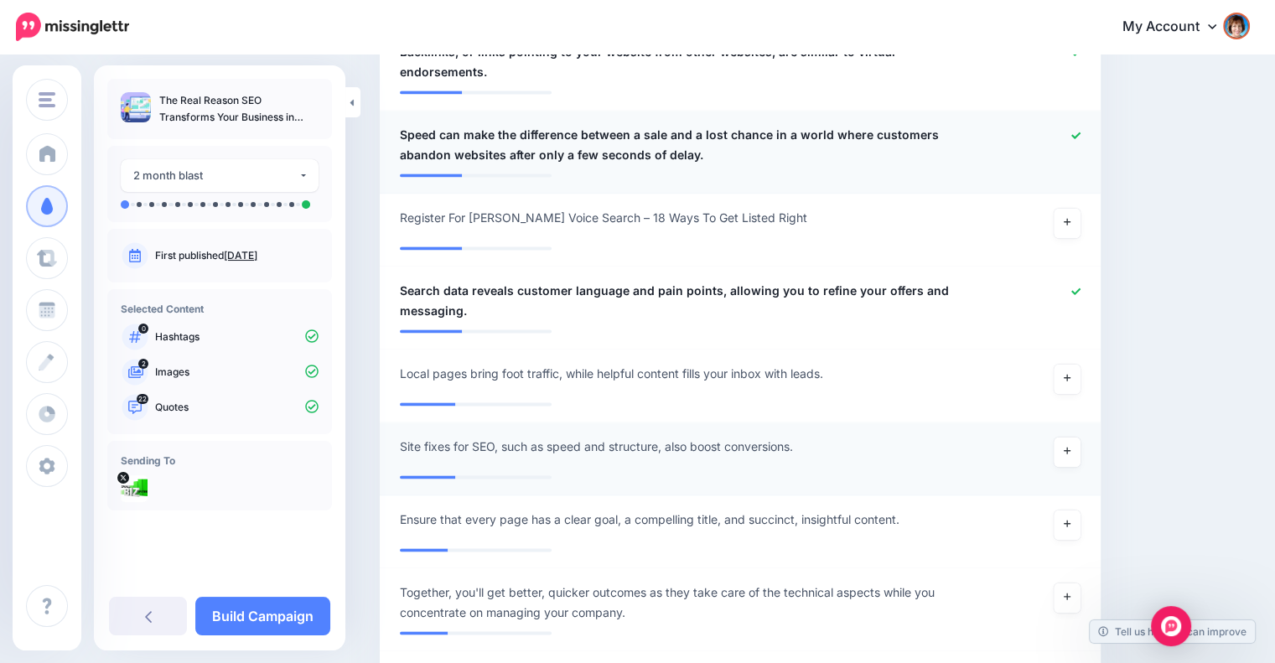
scroll to position [2476, 0]
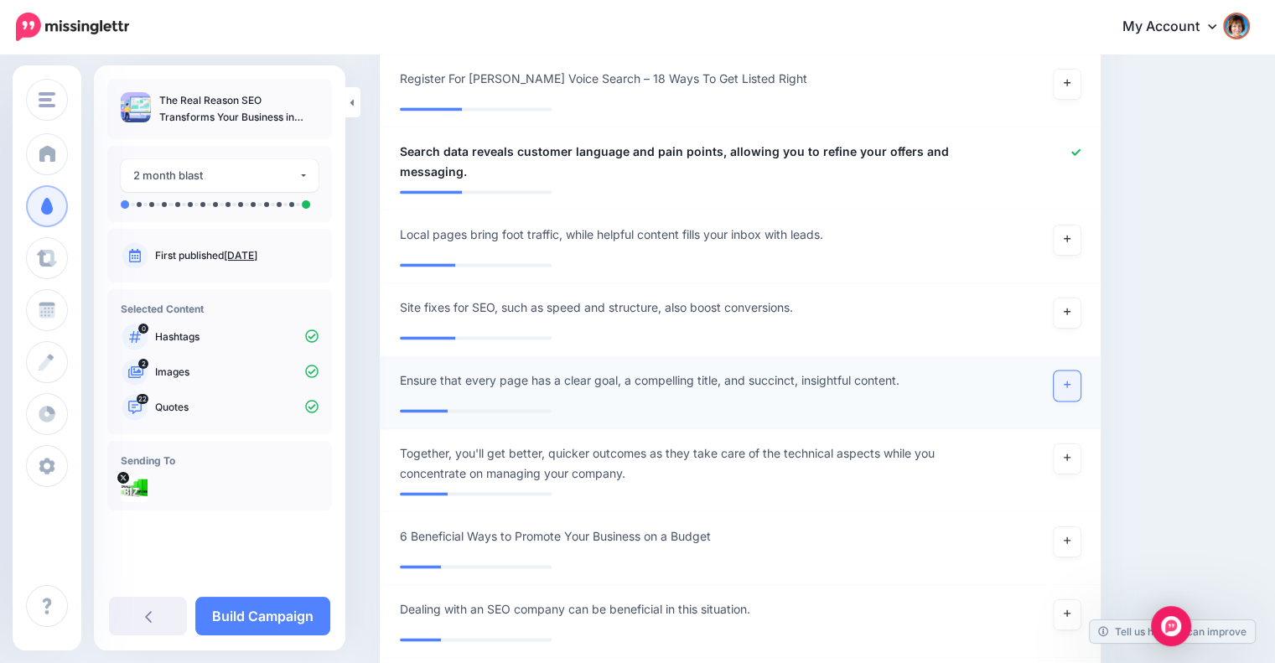
click at [1080, 370] on link at bounding box center [1066, 385] width 27 height 30
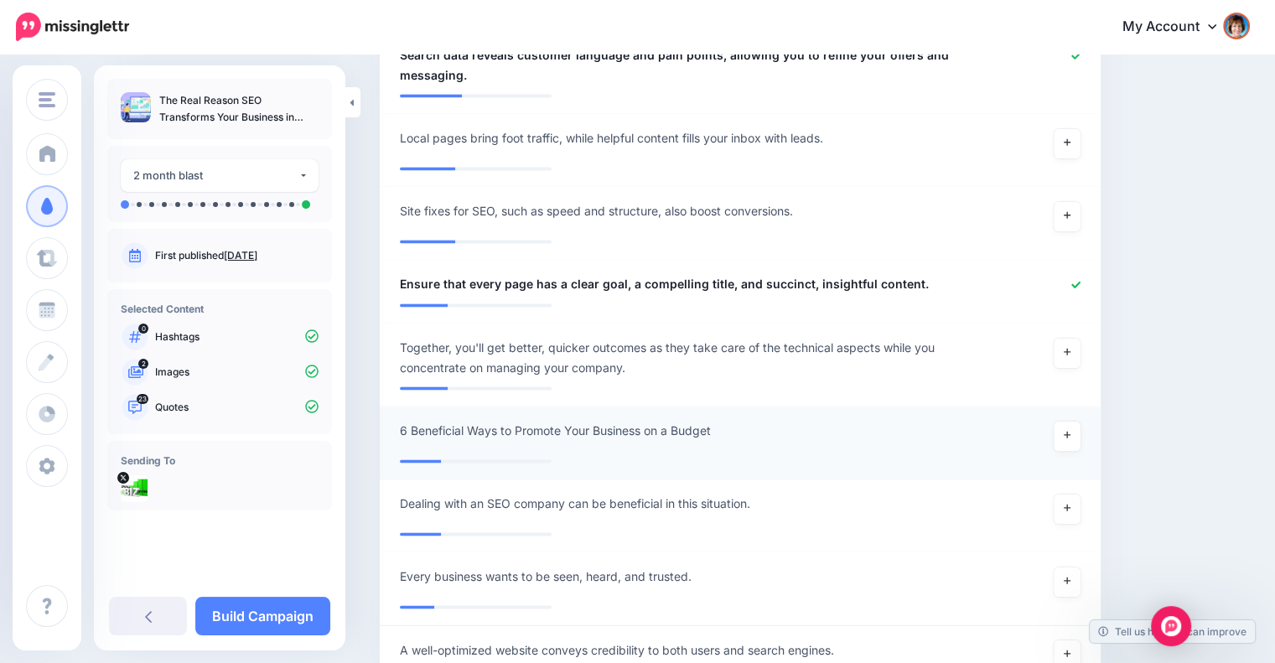
scroll to position [2616, 0]
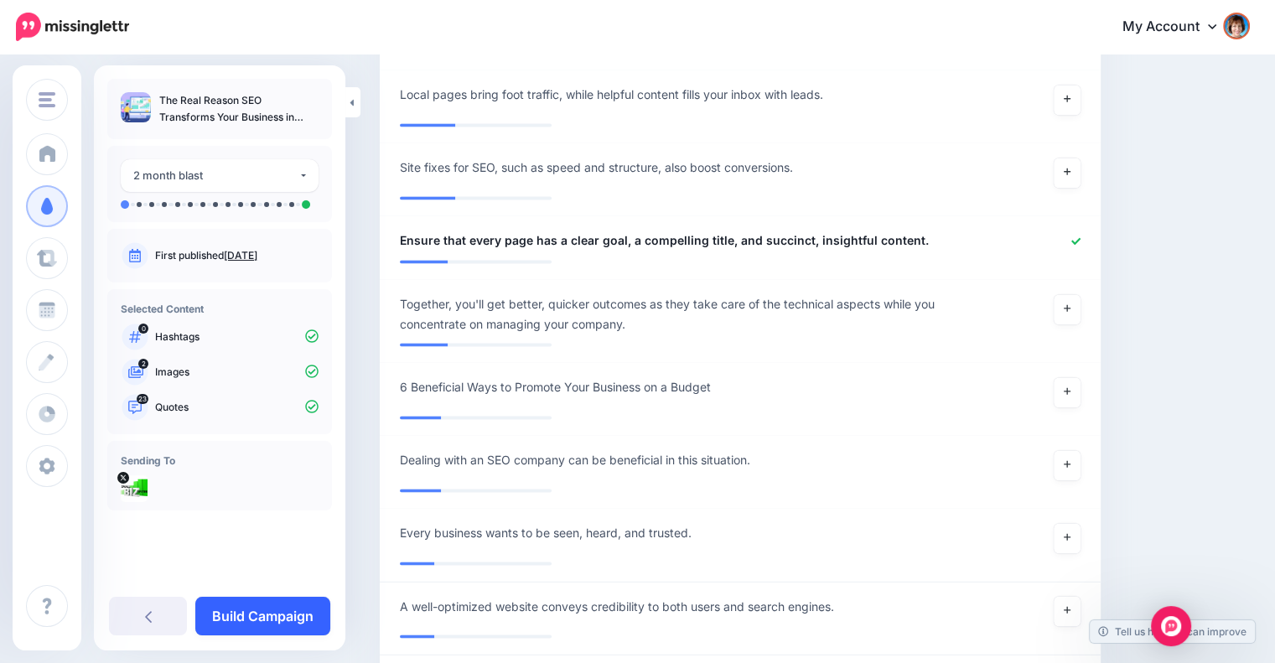
click at [281, 614] on link "Build Campaign" at bounding box center [262, 616] width 135 height 39
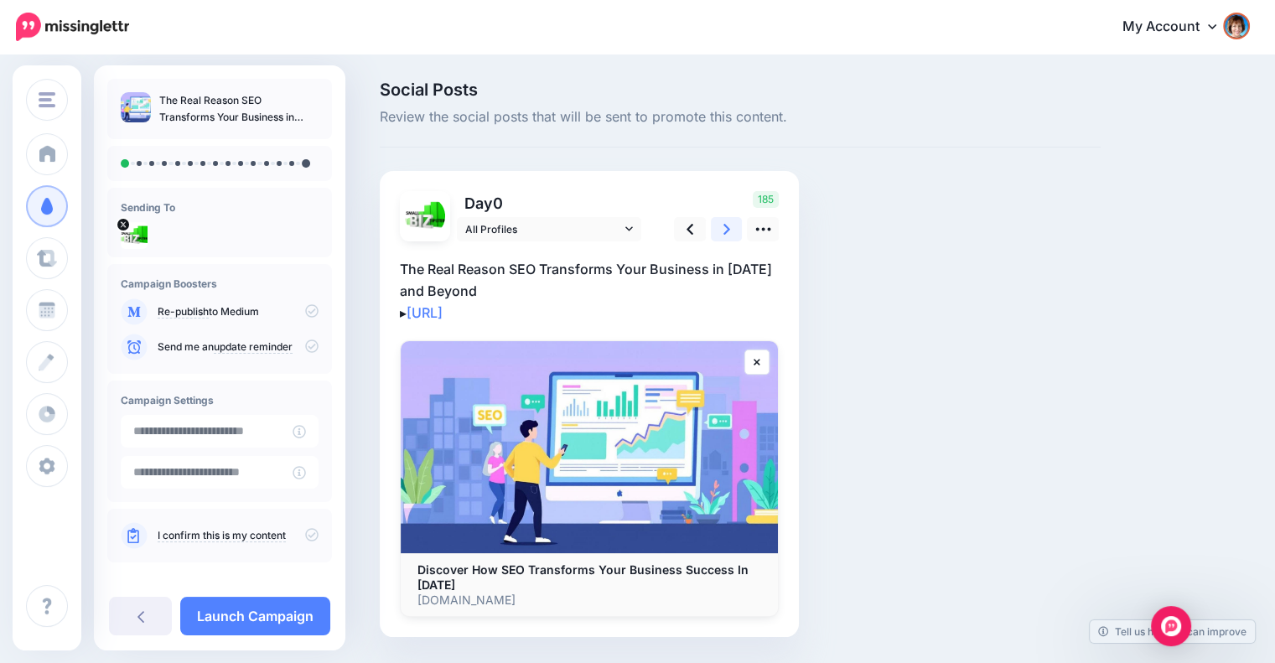
click at [723, 227] on icon at bounding box center [726, 229] width 7 height 18
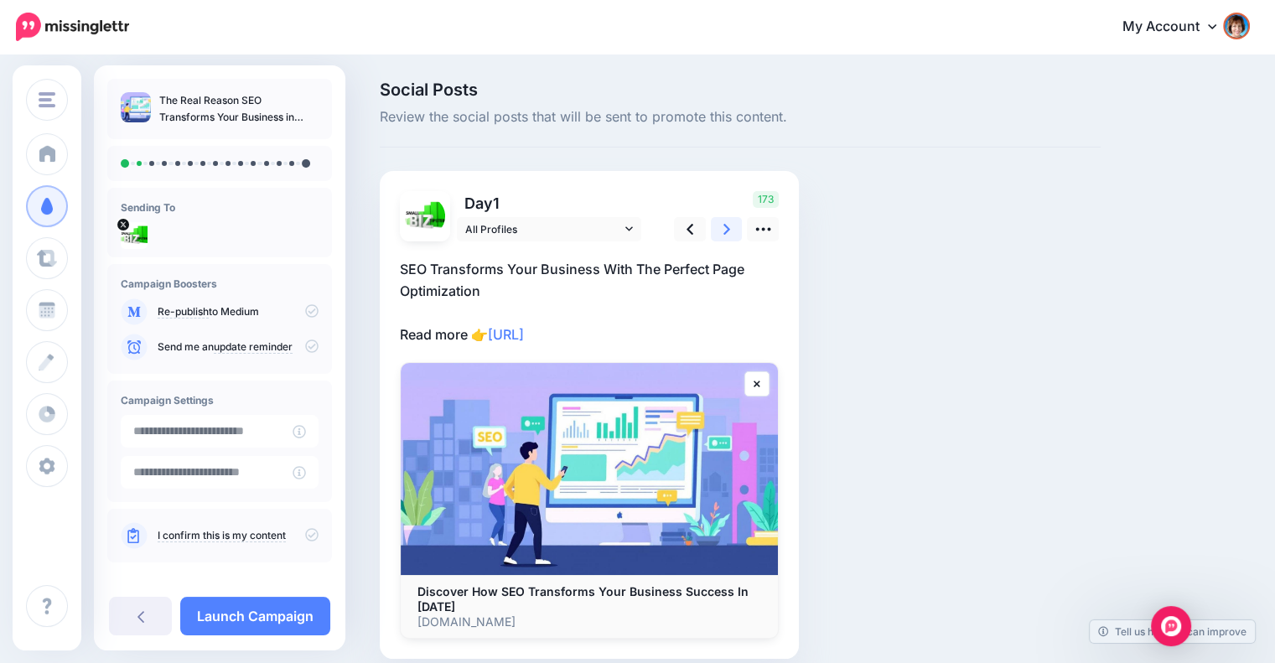
click at [723, 227] on icon at bounding box center [726, 229] width 7 height 18
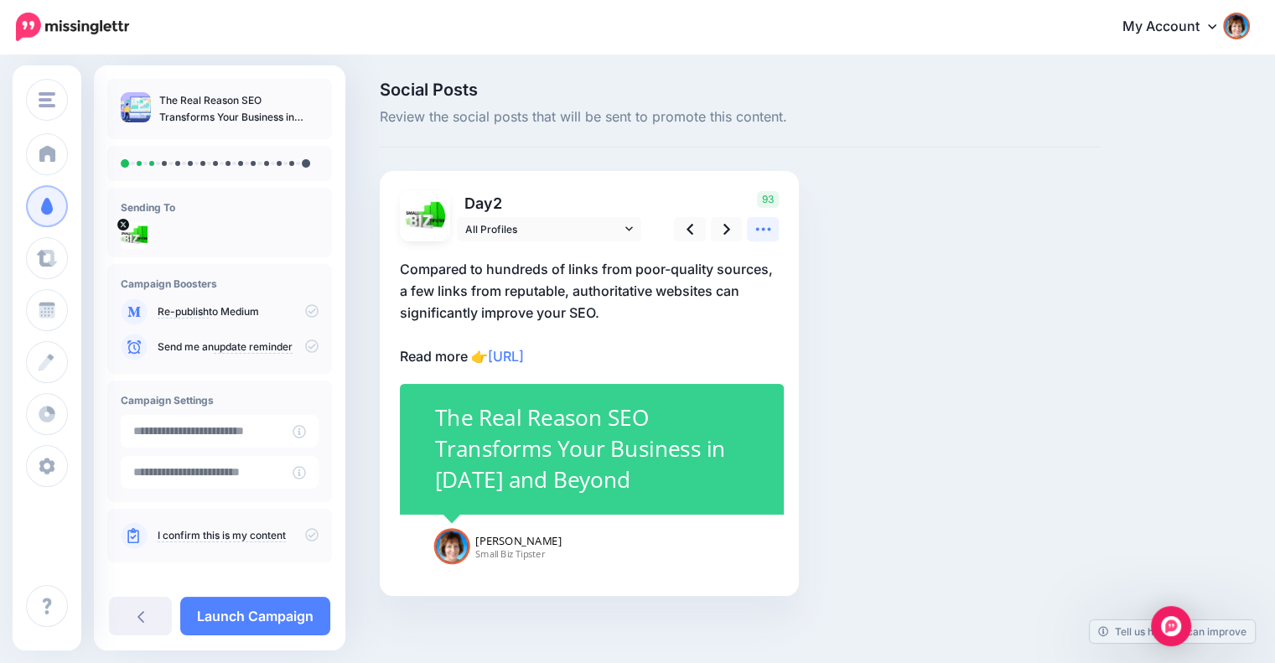
click at [757, 232] on icon at bounding box center [763, 229] width 18 height 18
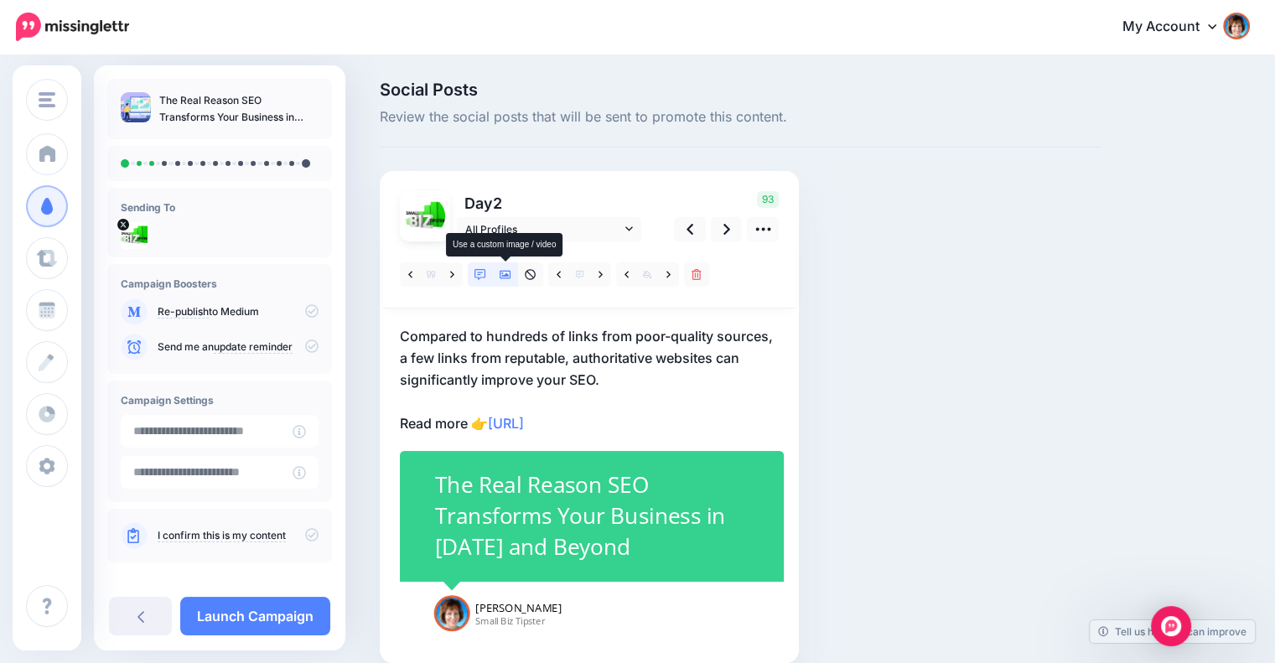
click at [511, 271] on link at bounding box center [505, 274] width 25 height 24
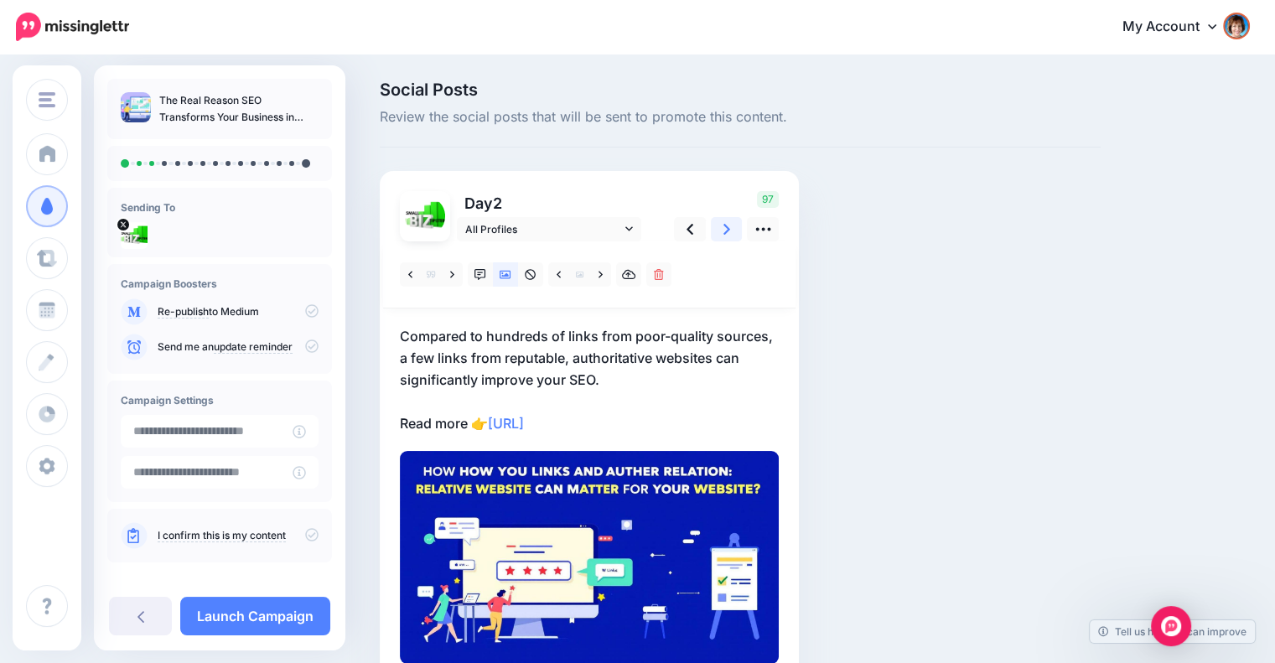
click at [726, 220] on icon at bounding box center [726, 229] width 7 height 18
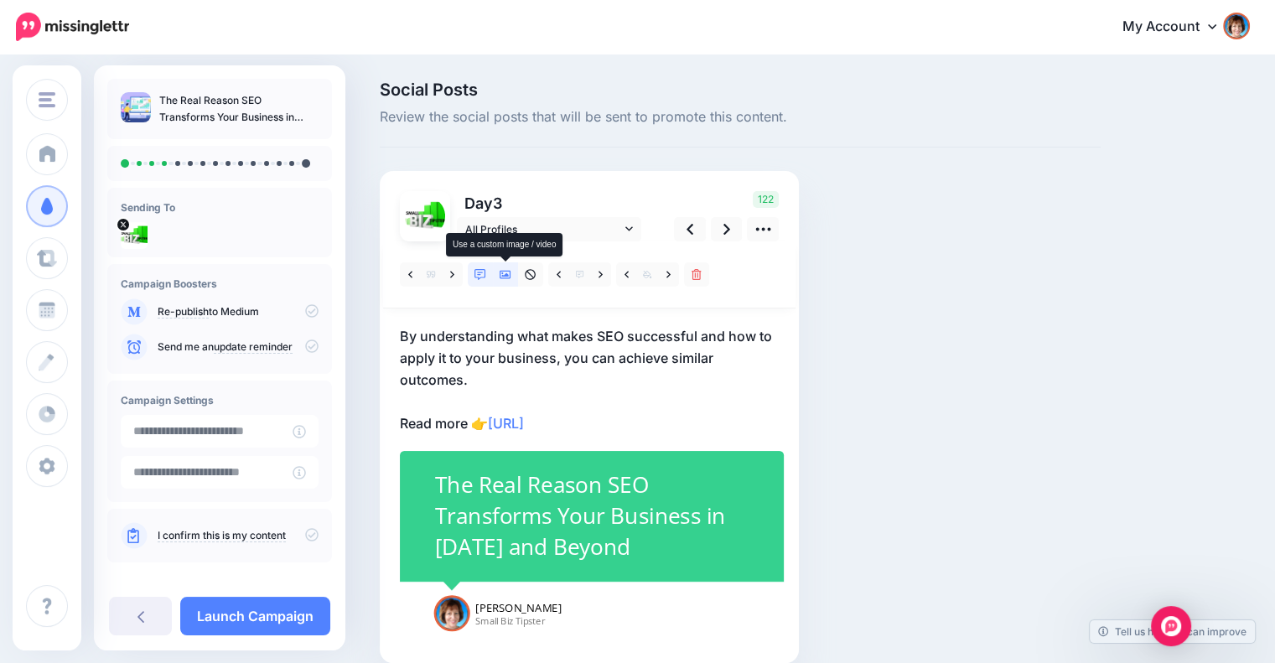
click at [499, 269] on icon at bounding box center [505, 275] width 12 height 12
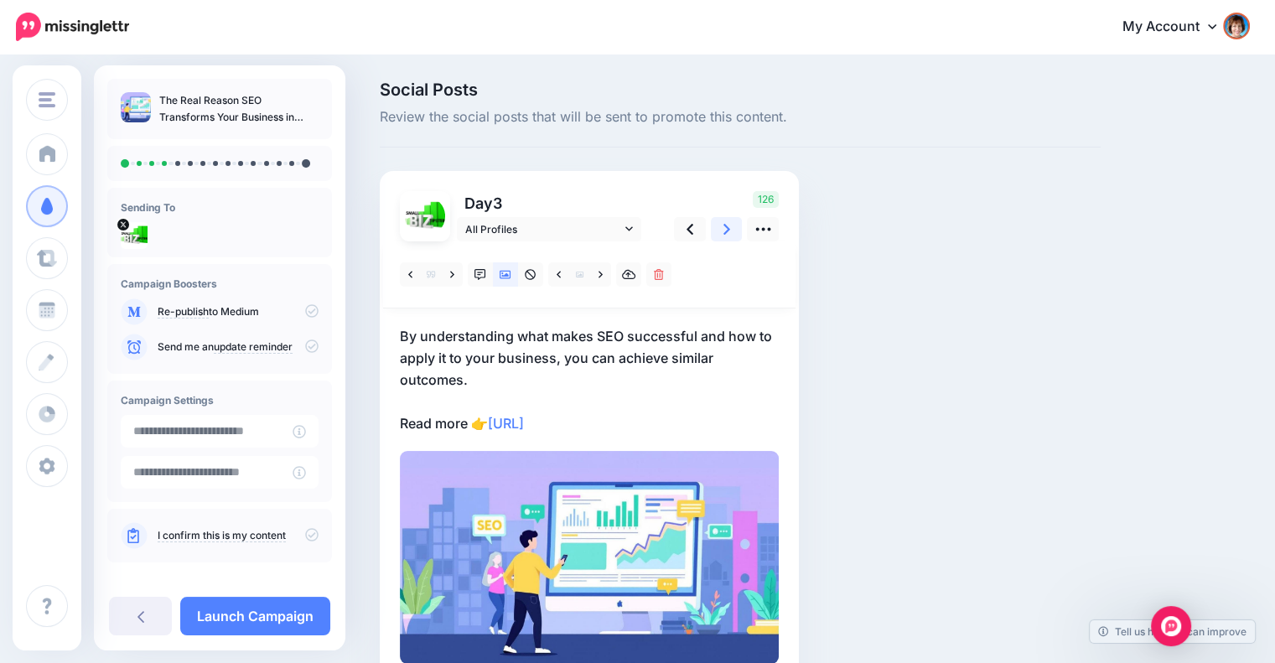
click at [724, 230] on icon at bounding box center [726, 229] width 7 height 18
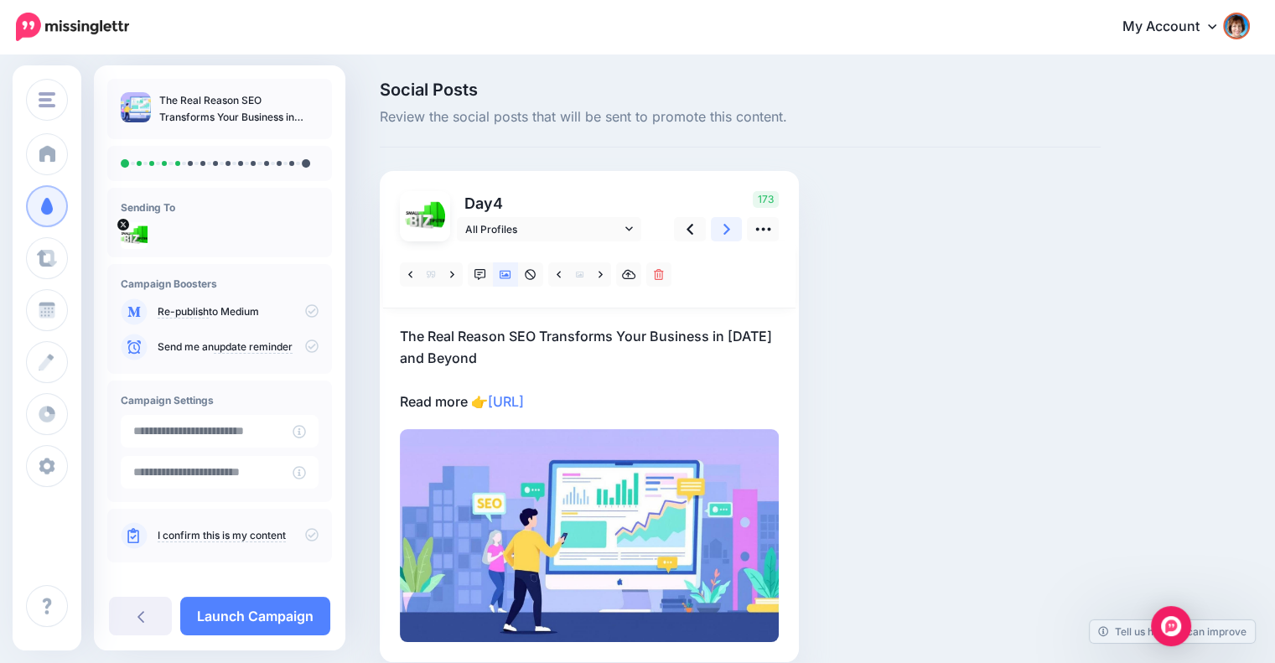
click at [730, 234] on link at bounding box center [727, 229] width 32 height 24
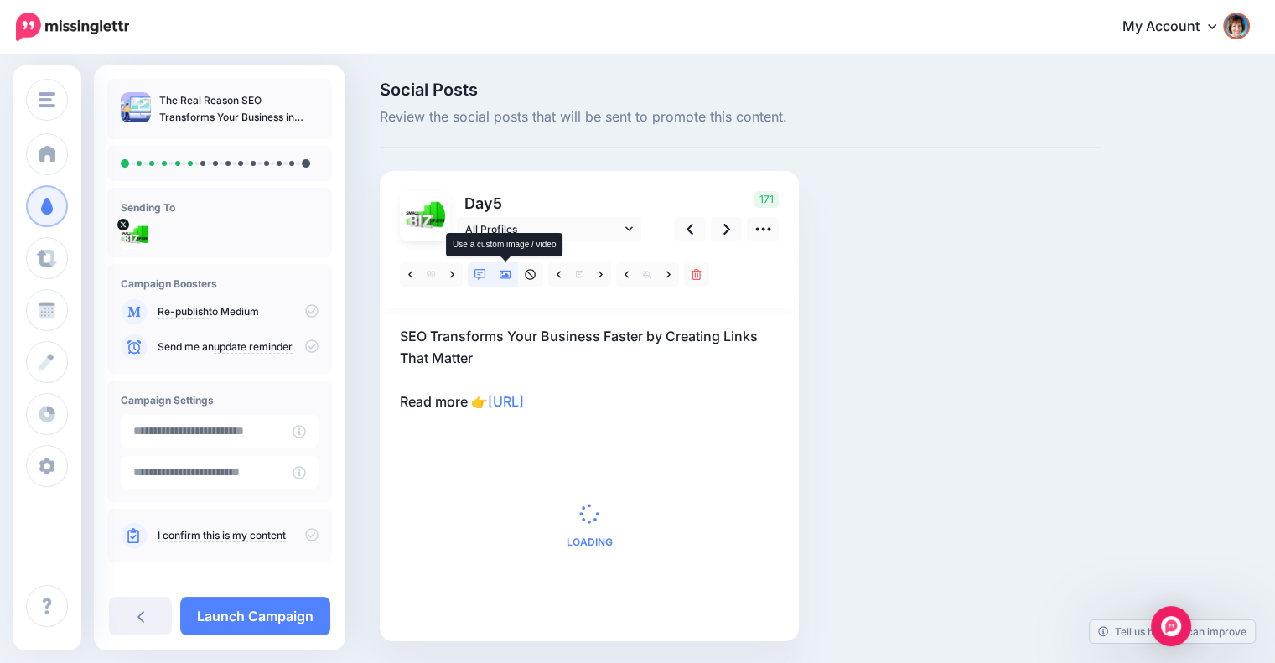
click at [505, 279] on icon at bounding box center [505, 275] width 12 height 12
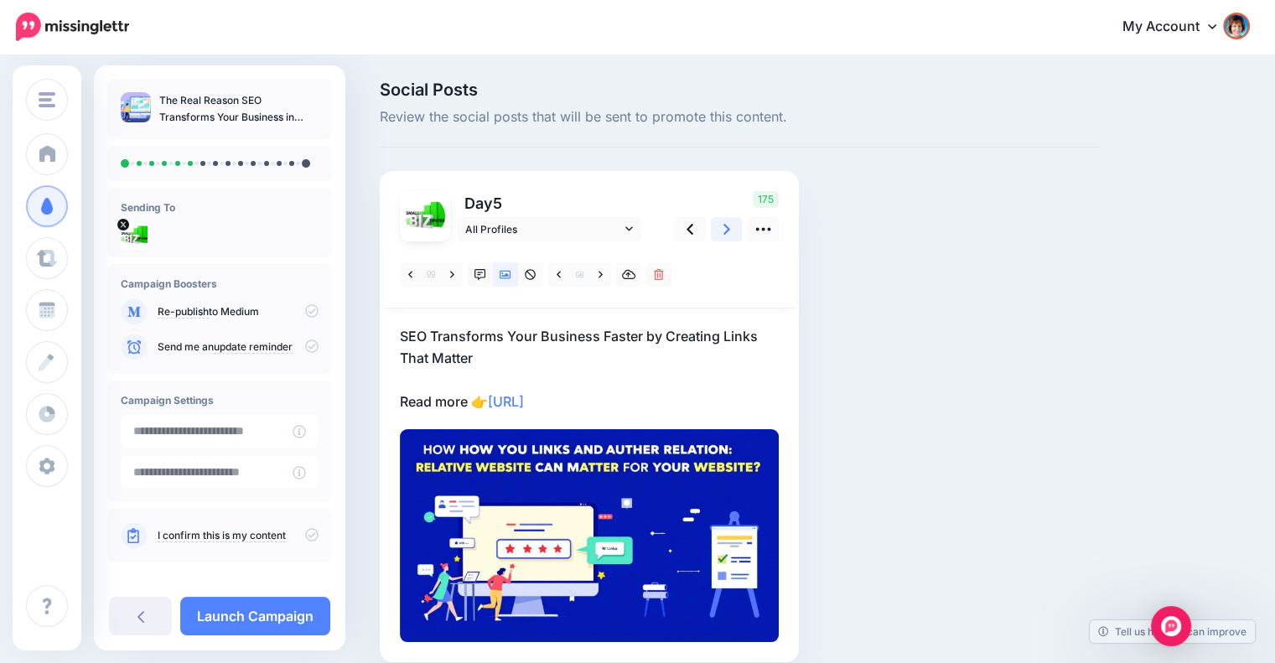
click at [725, 234] on icon at bounding box center [726, 229] width 7 height 18
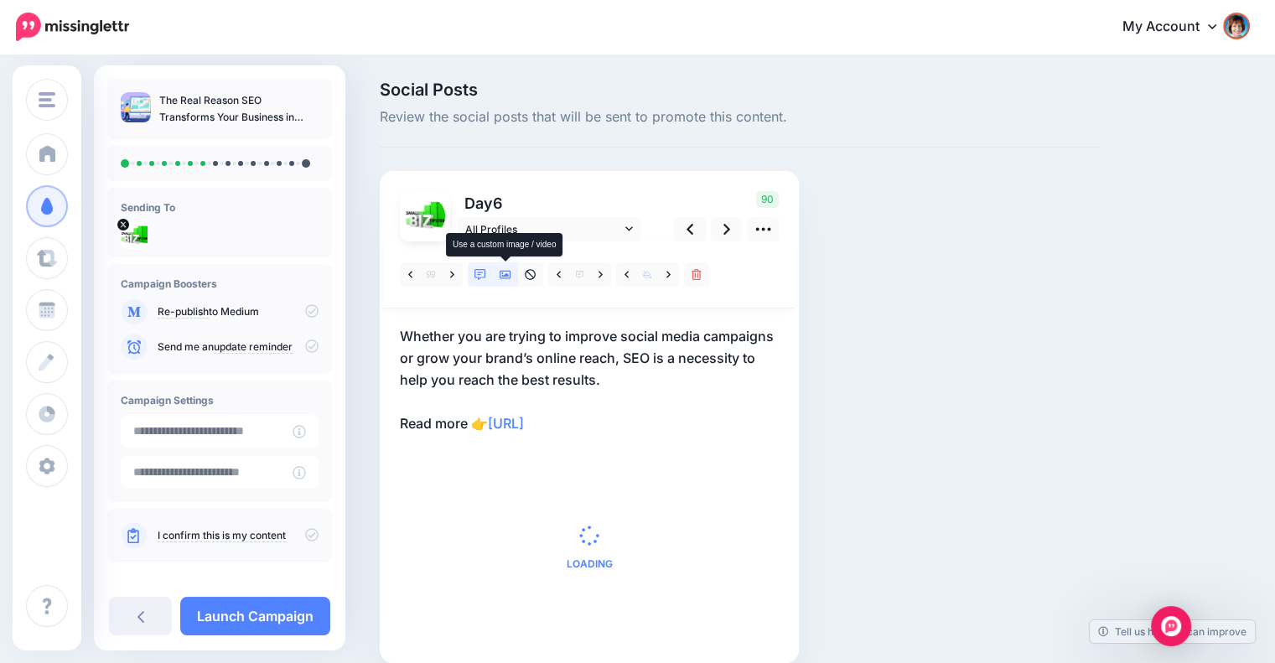
click at [501, 270] on icon at bounding box center [505, 275] width 12 height 12
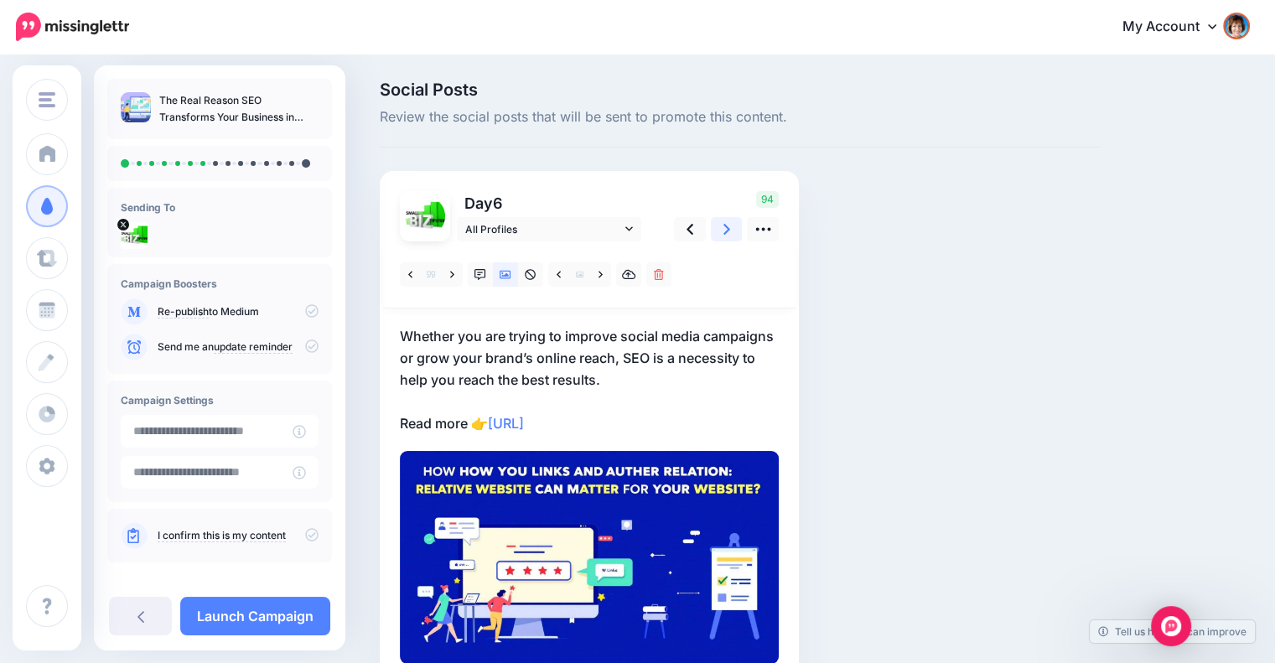
click at [731, 225] on link at bounding box center [727, 229] width 32 height 24
click at [728, 234] on icon at bounding box center [726, 229] width 7 height 18
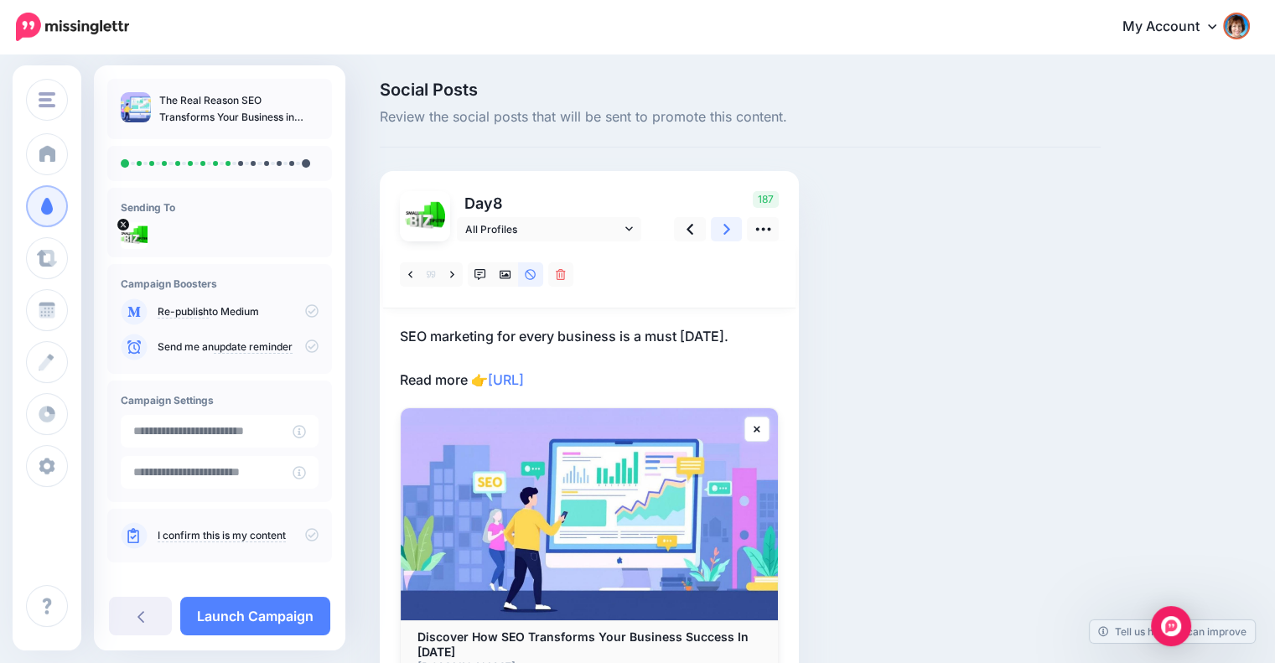
click at [719, 234] on link at bounding box center [727, 229] width 32 height 24
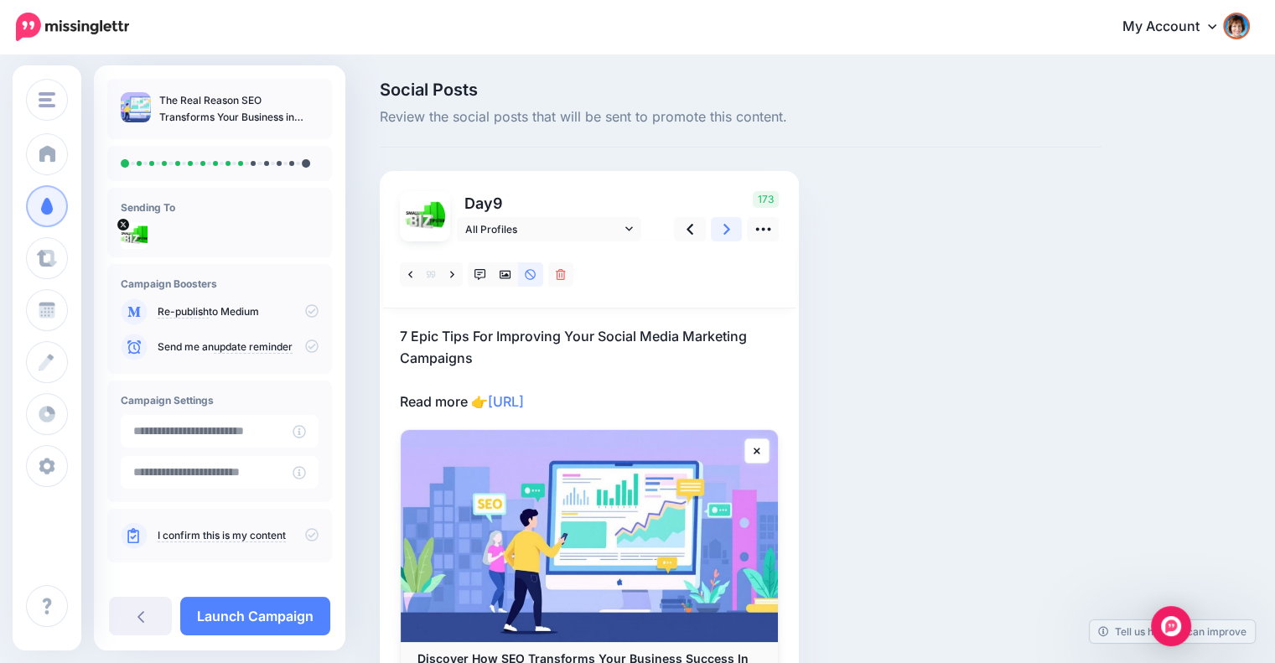
click at [724, 231] on icon at bounding box center [726, 229] width 7 height 11
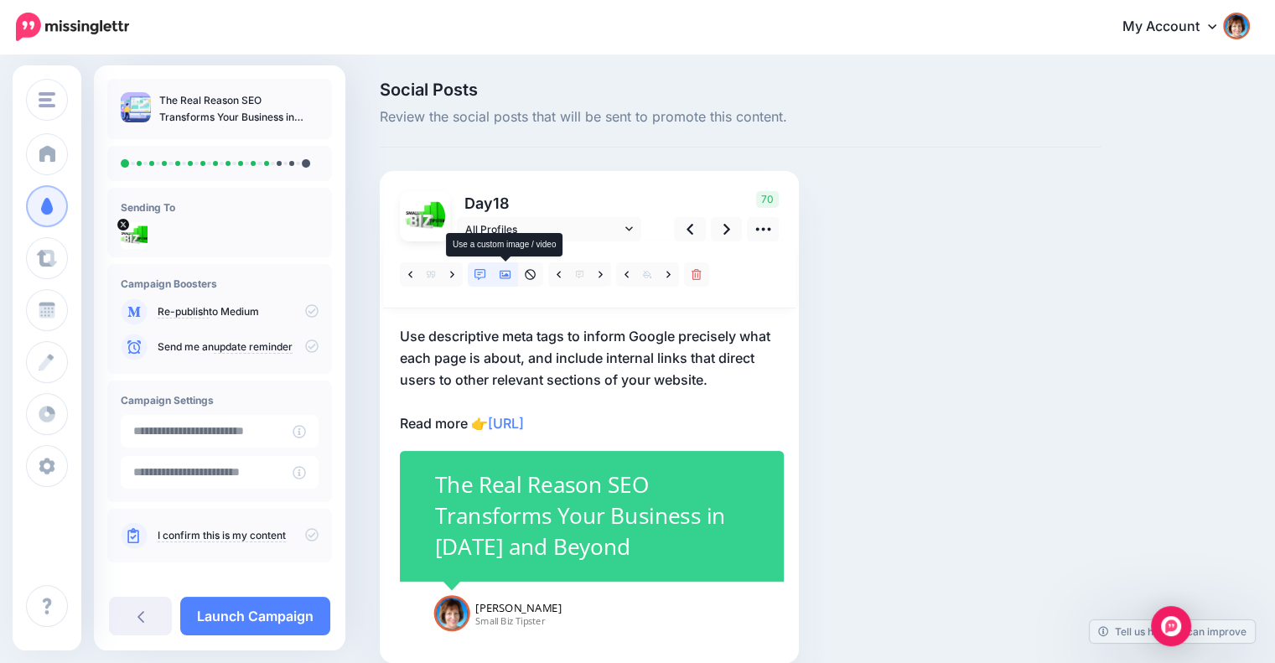
click at [502, 272] on icon at bounding box center [505, 275] width 12 height 12
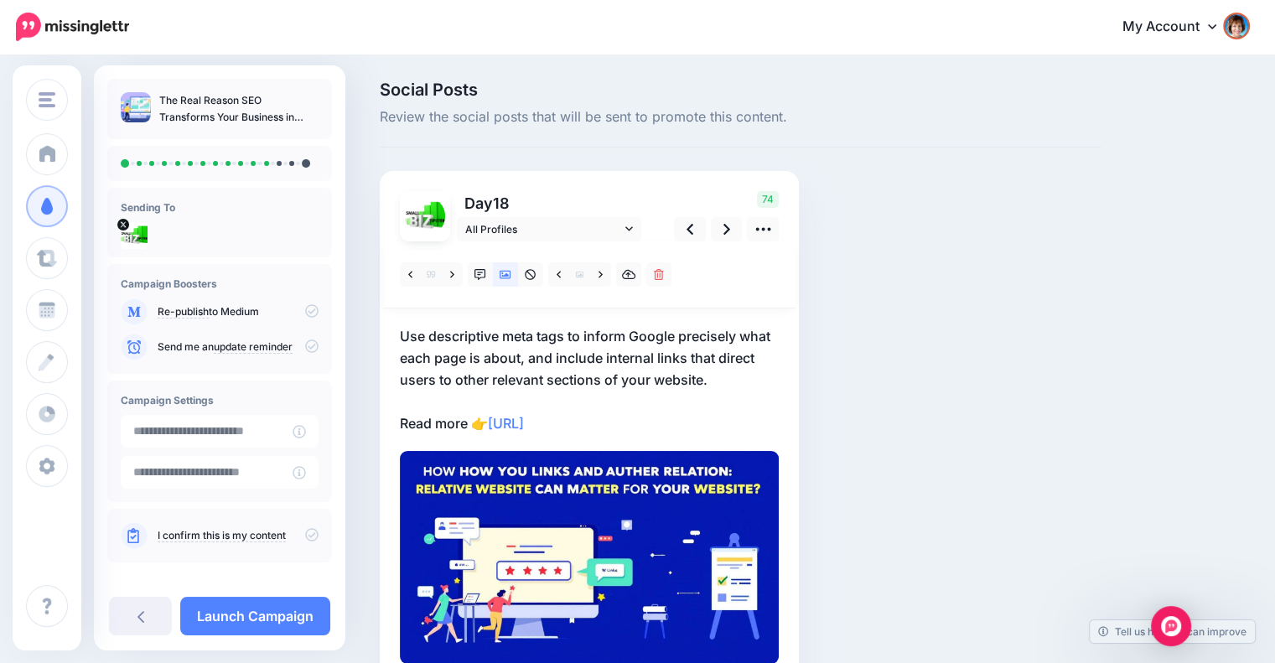
click at [717, 242] on div at bounding box center [589, 274] width 412 height 67
click at [720, 235] on link at bounding box center [727, 229] width 32 height 24
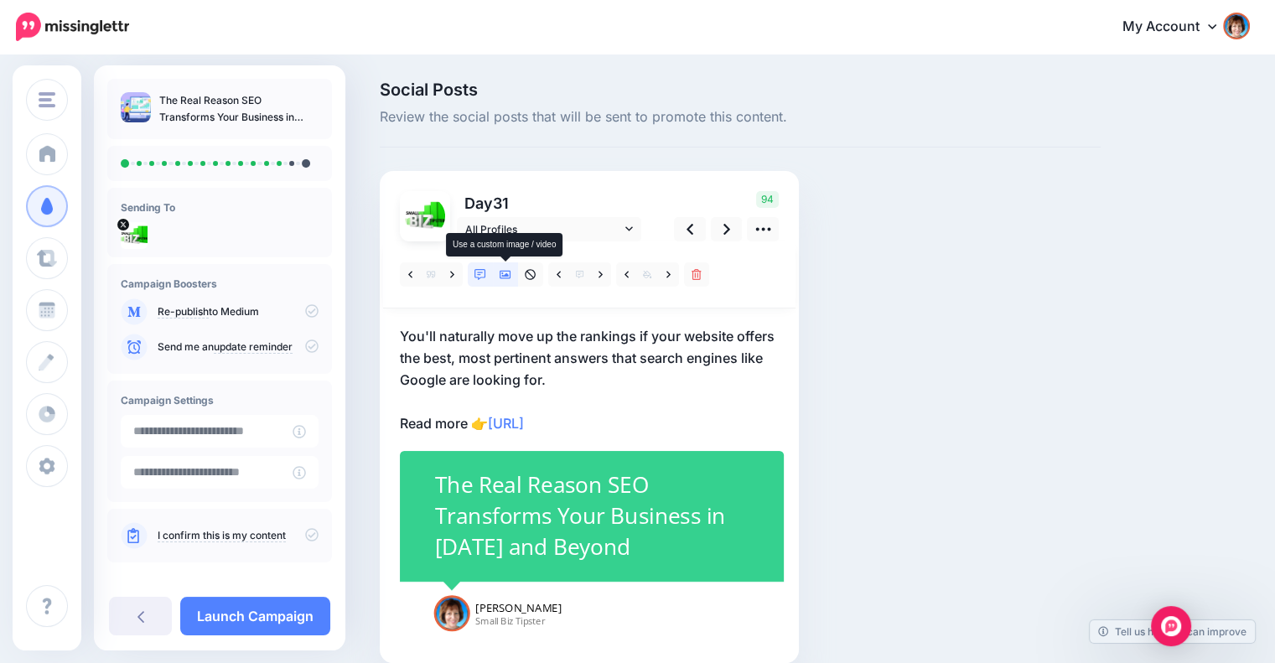
click at [507, 267] on link at bounding box center [505, 274] width 25 height 24
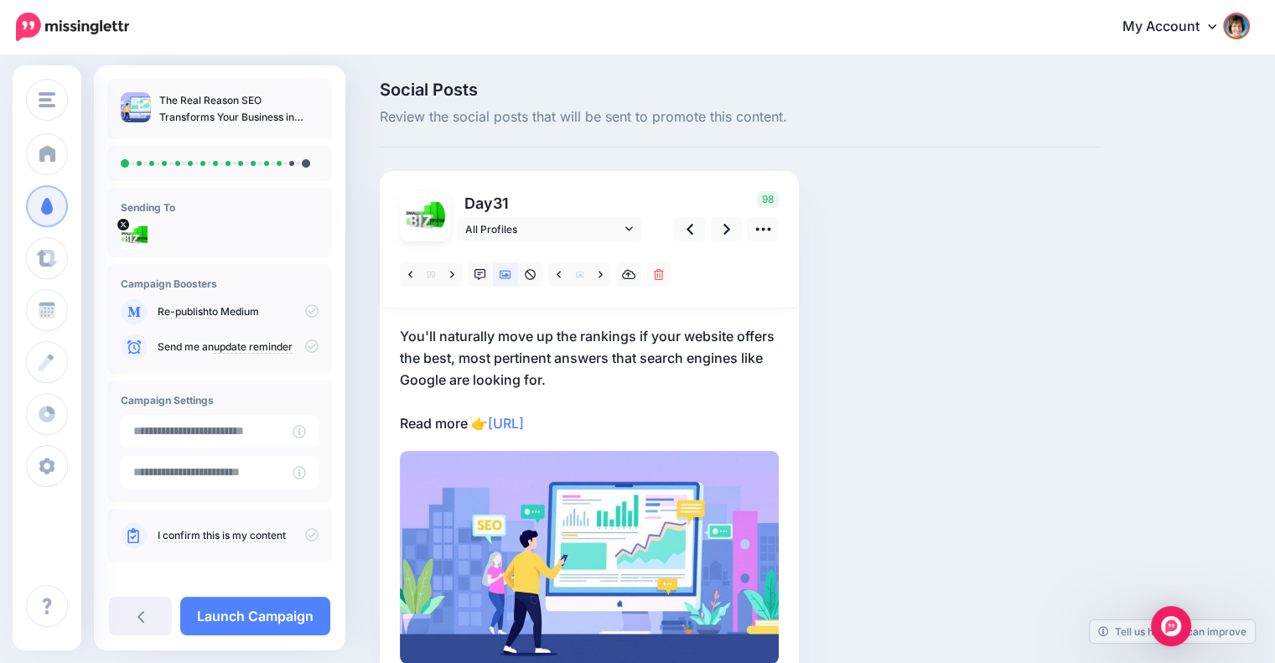
click at [712, 242] on div at bounding box center [589, 274] width 412 height 67
click at [716, 235] on link at bounding box center [727, 229] width 32 height 24
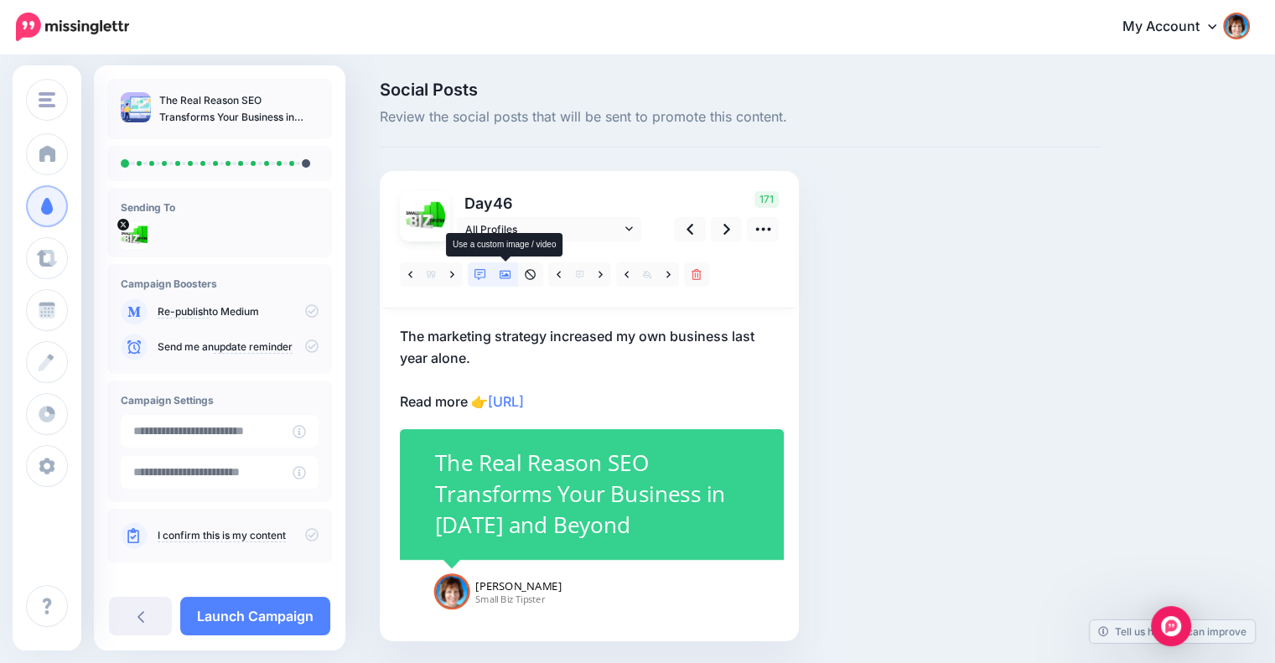
click at [506, 269] on icon at bounding box center [505, 275] width 12 height 12
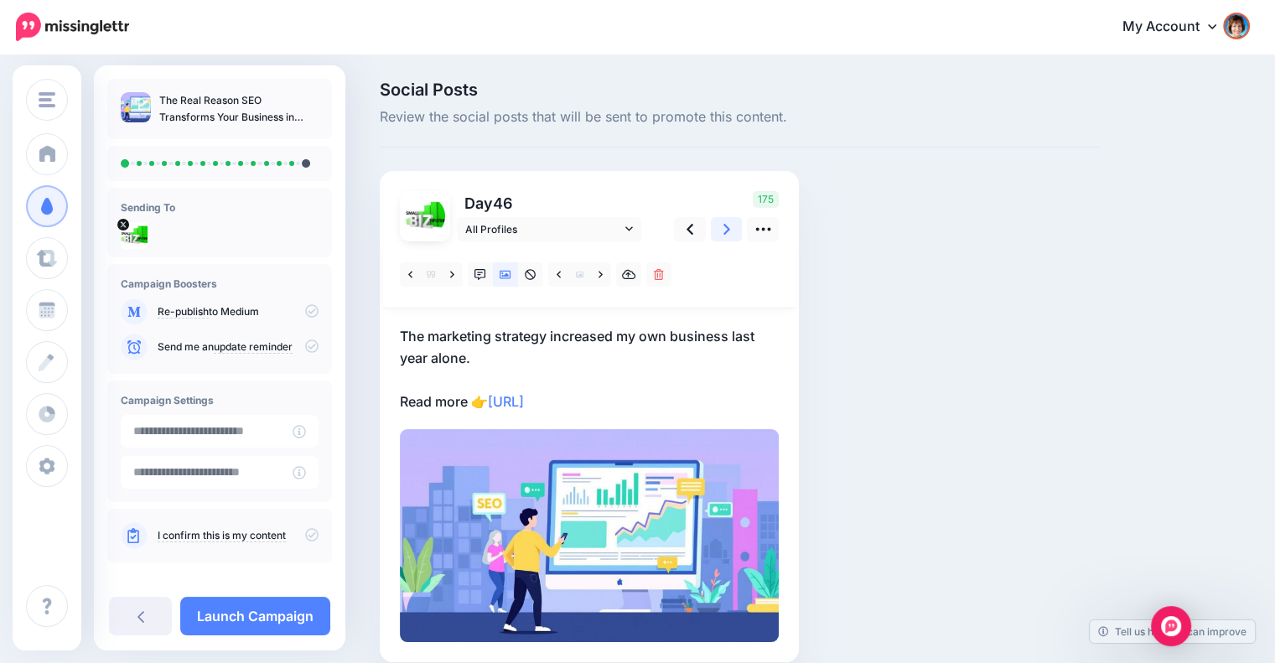
click at [736, 234] on link at bounding box center [727, 229] width 32 height 24
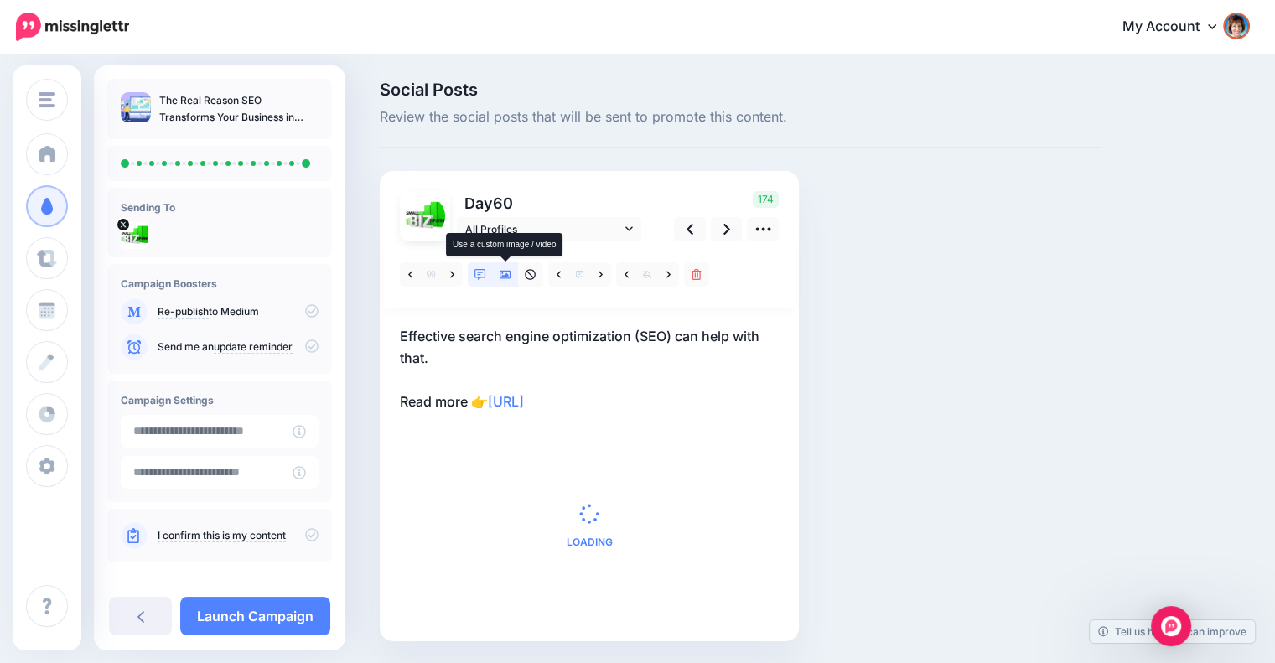
click at [510, 269] on icon at bounding box center [505, 275] width 12 height 12
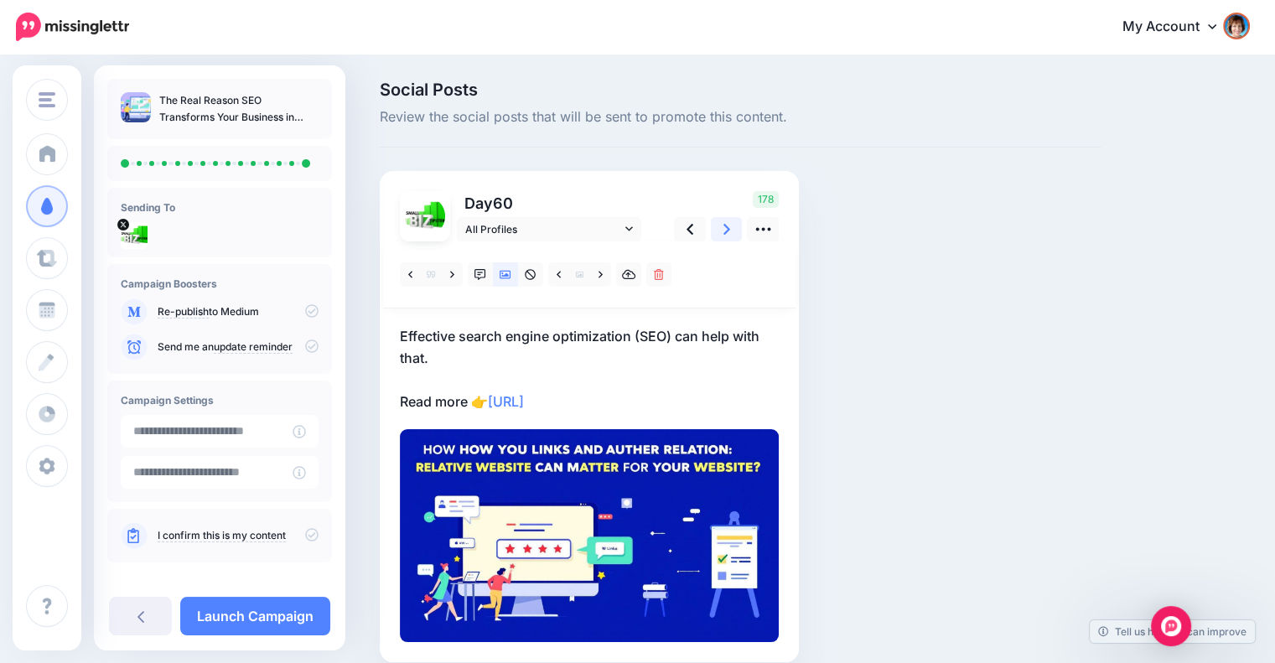
click at [723, 231] on icon at bounding box center [726, 229] width 7 height 18
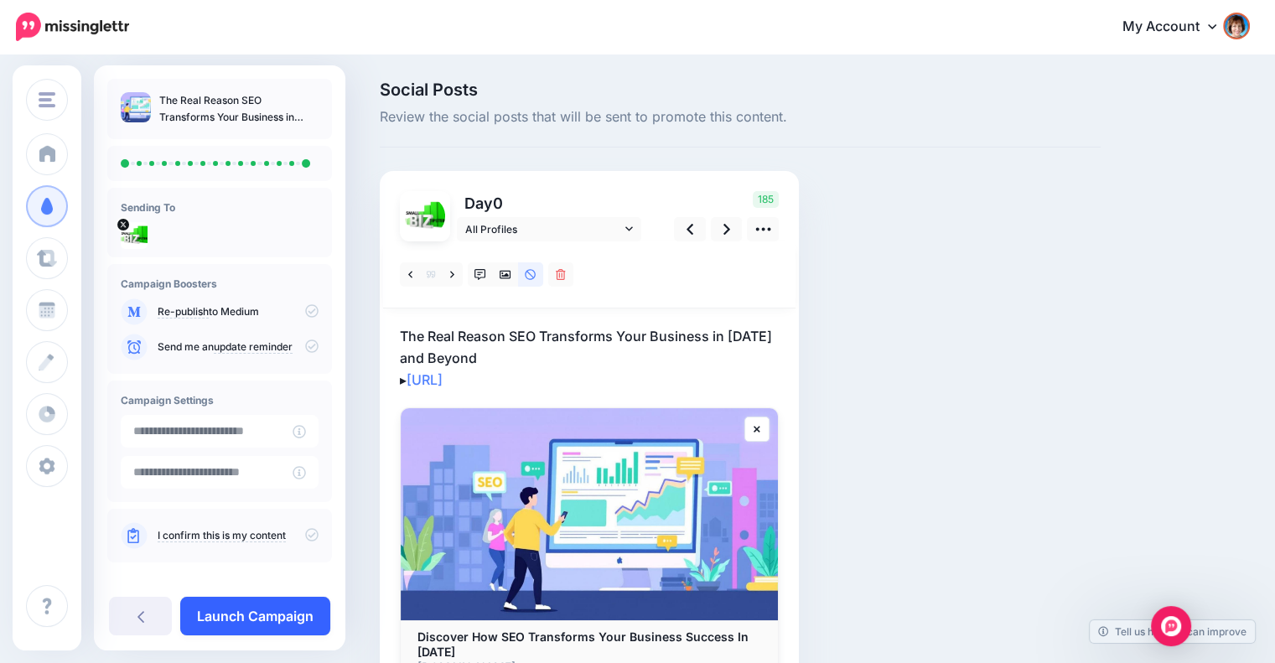
click at [282, 617] on link "Launch Campaign" at bounding box center [255, 616] width 150 height 39
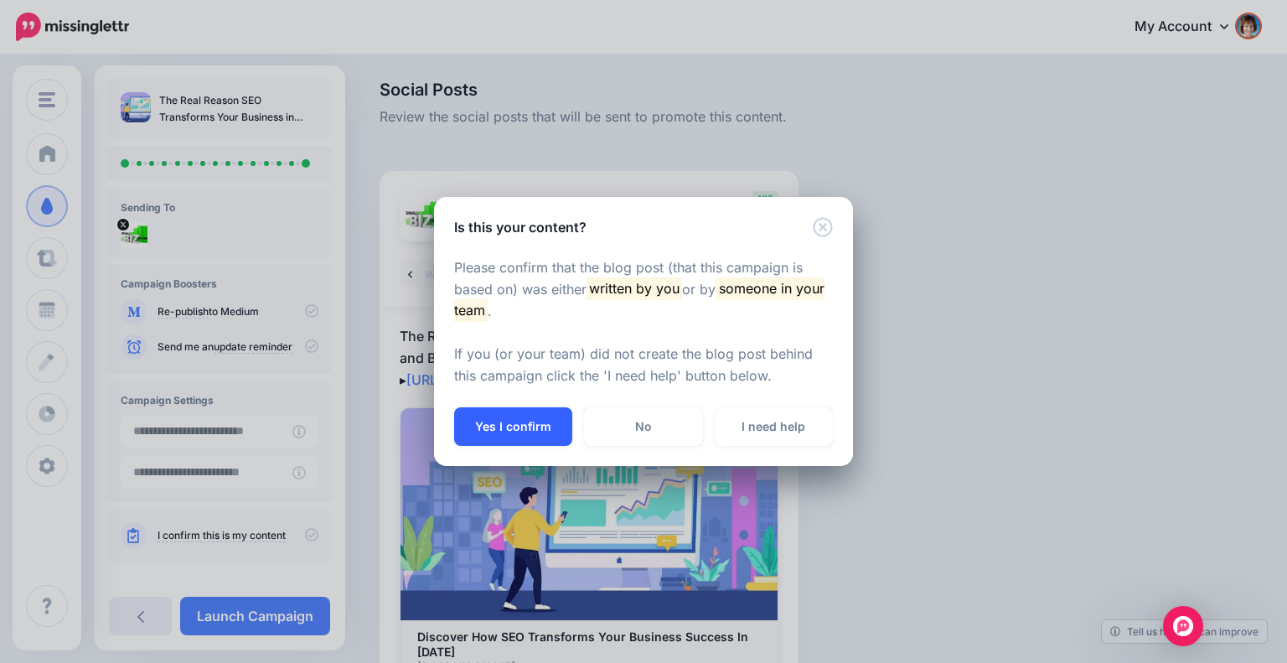
click at [517, 427] on button "Yes I confirm" at bounding box center [513, 426] width 118 height 39
